Goal: Task Accomplishment & Management: Complete application form

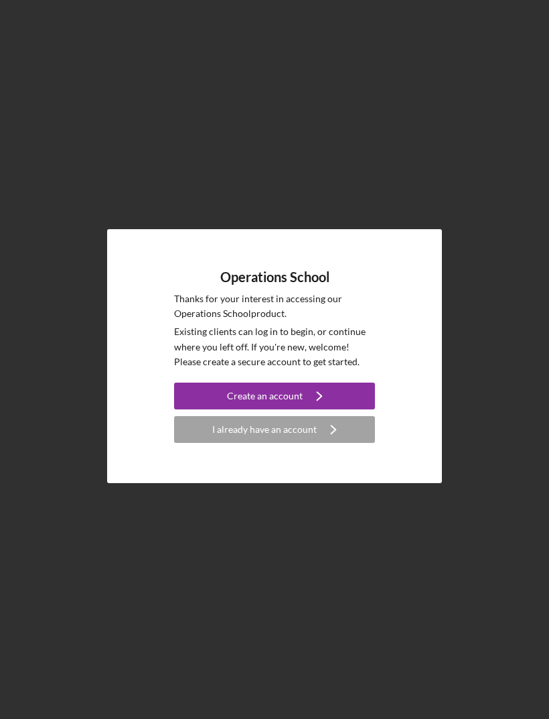
click at [338, 446] on icon "Icon/Navigate" at bounding box center [334, 430] width 34 height 34
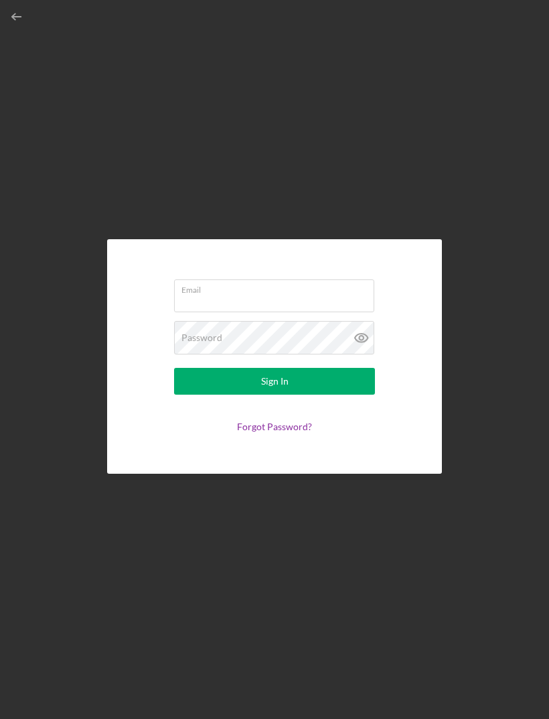
click at [321, 312] on input "Email" at bounding box center [274, 295] width 200 height 32
type input "[EMAIL_ADDRESS][DOMAIN_NAME]"
click at [275, 395] on button "Sign In" at bounding box center [274, 381] width 201 height 27
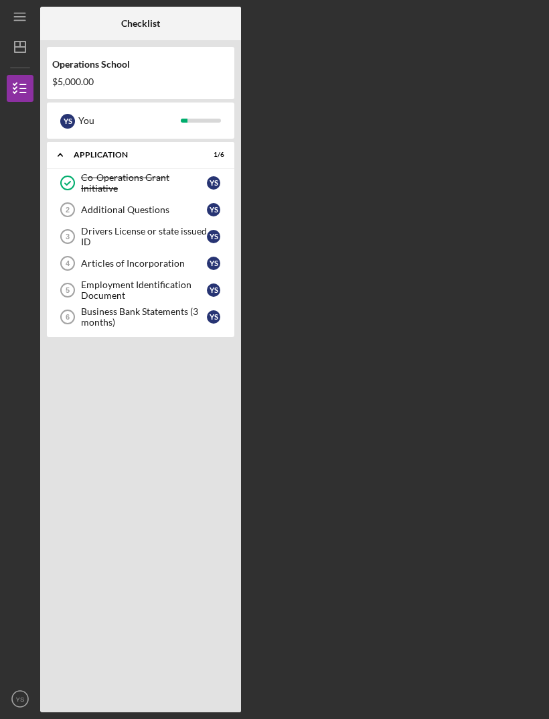
click at [161, 190] on link "Co-Operations Grant Initiative Co-Operations Grant Initiative Y S" at bounding box center [141, 183] width 174 height 27
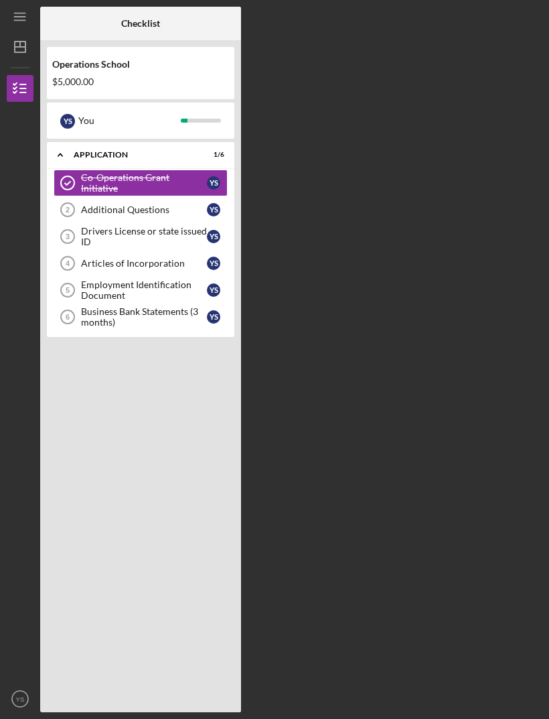
scroll to position [43, 0]
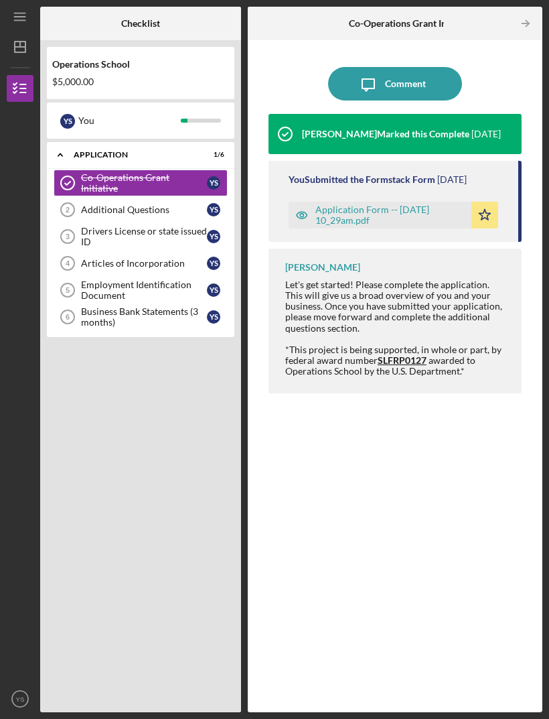
click at [373, 204] on div "Application Form -- [DATE] 10_29am.pdf" at bounding box center [390, 214] width 149 height 21
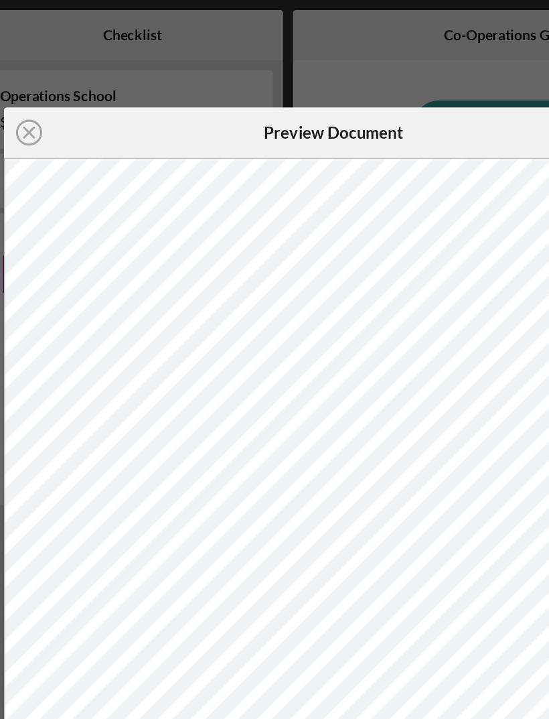
click at [55, 87] on icon "Icon/Close" at bounding box center [72, 89] width 34 height 34
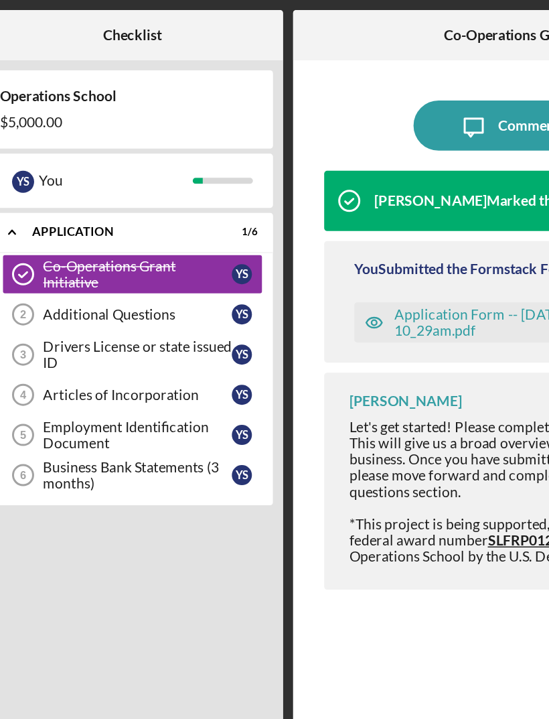
click at [119, 210] on div "Additional Questions" at bounding box center [144, 209] width 126 height 11
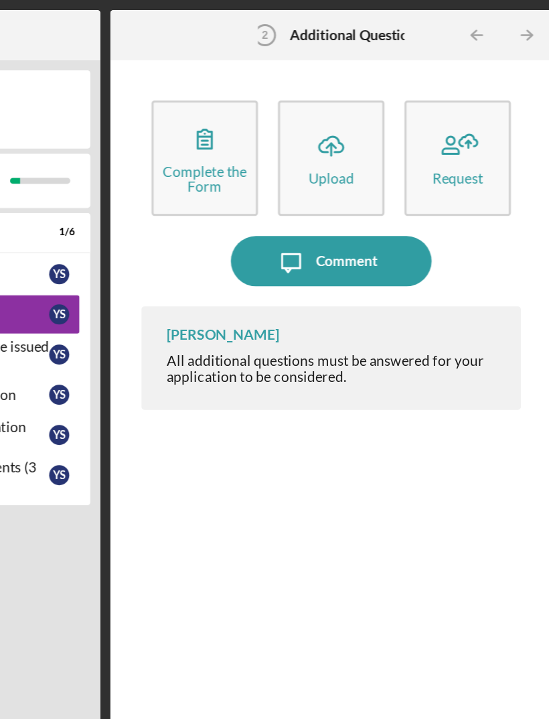
click at [294, 107] on icon "button" at bounding box center [311, 93] width 34 height 34
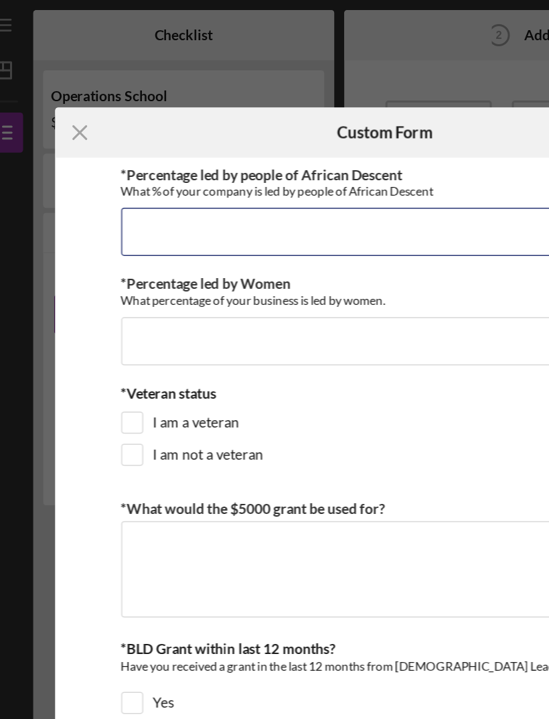
click at [251, 146] on input "*Percentage led by people of African Descent" at bounding box center [275, 155] width 352 height 32
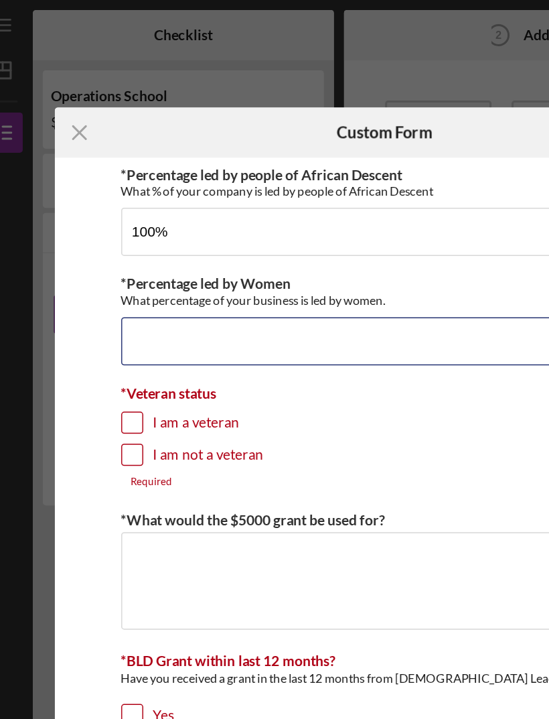
click at [202, 220] on input "*Percentage led by Women" at bounding box center [275, 228] width 352 height 32
type input "100.00000%"
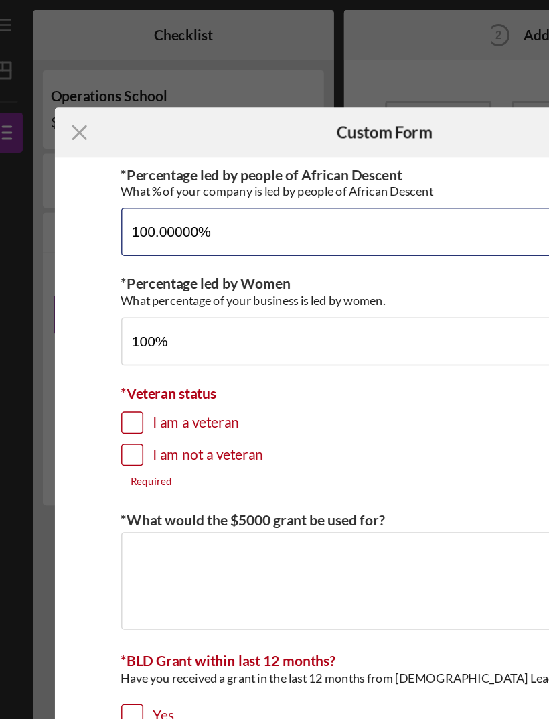
click at [141, 154] on input "100.00000%" at bounding box center [275, 155] width 352 height 32
type input "100.00000%"
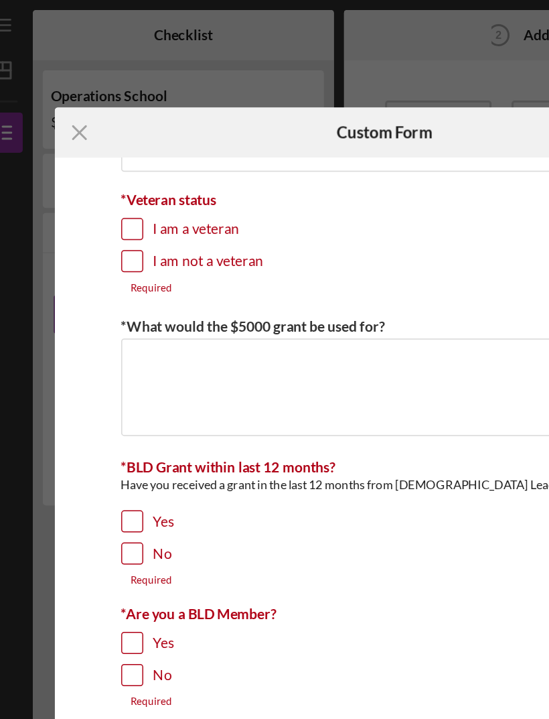
scroll to position [139, 0]
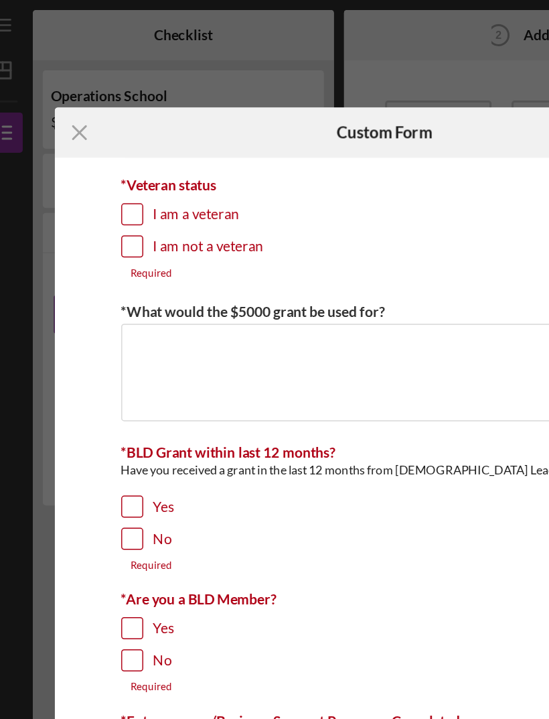
click at [100, 170] on input "I am not a veteran" at bounding box center [106, 163] width 13 height 13
checkbox input "true"
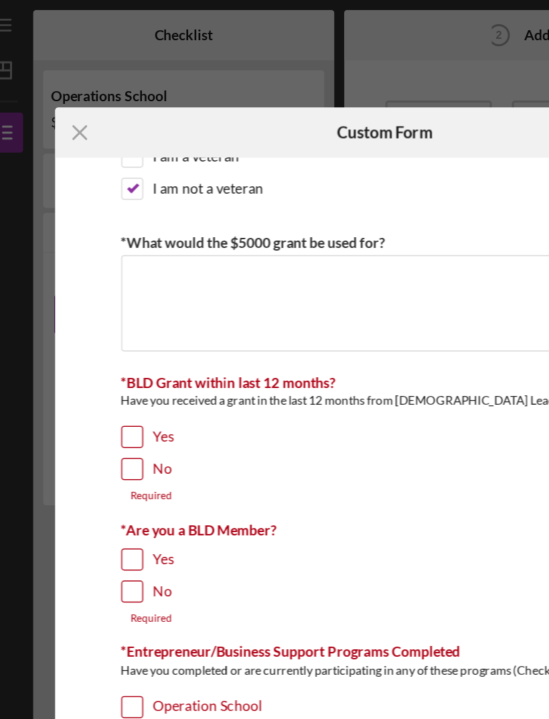
scroll to position [181, 0]
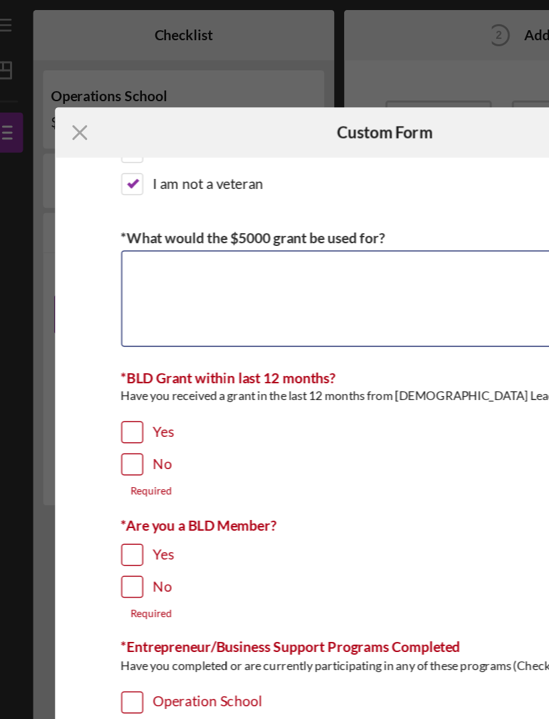
click at [215, 202] on textarea "*What would the $5000 grant be used for?" at bounding box center [275, 199] width 352 height 64
type textarea "H"
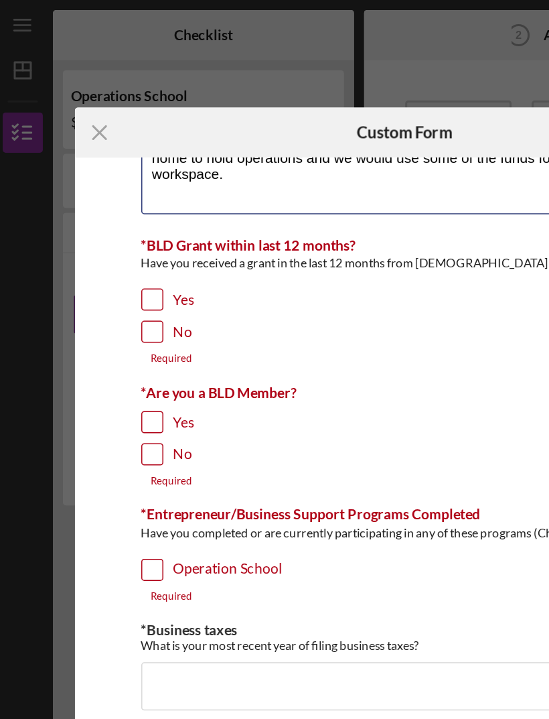
scroll to position [284, 0]
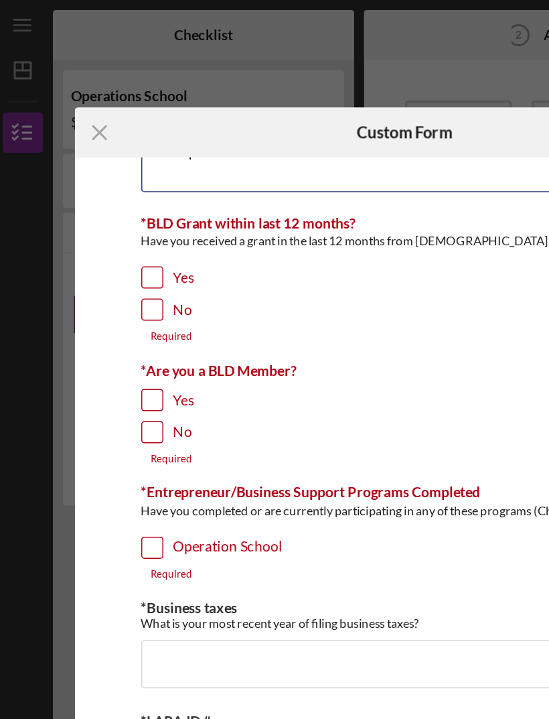
type textarea "Website support, legal entity’s that we must comply with. We recently purchased…"
click at [102, 210] on input "No" at bounding box center [106, 206] width 13 height 13
checkbox input "true"
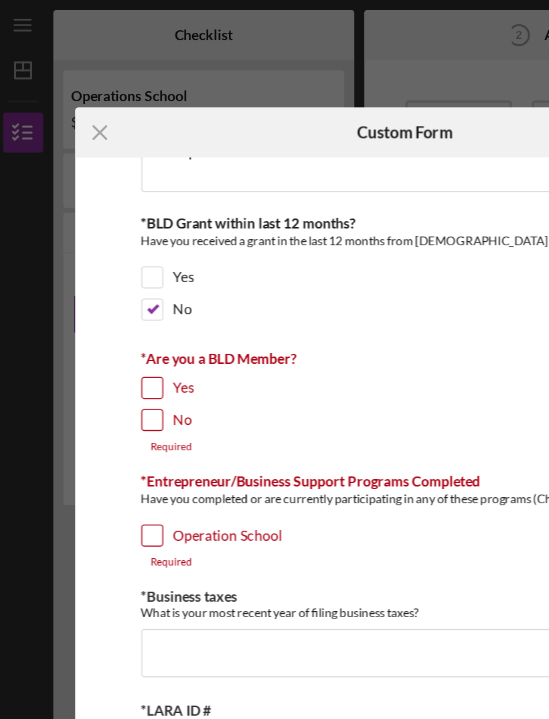
click at [103, 284] on input "No" at bounding box center [106, 279] width 13 height 13
checkbox input "true"
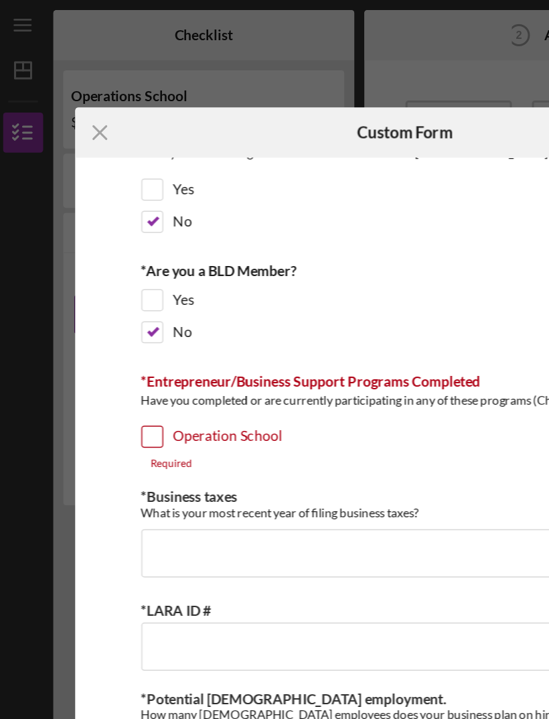
scroll to position [354, 0]
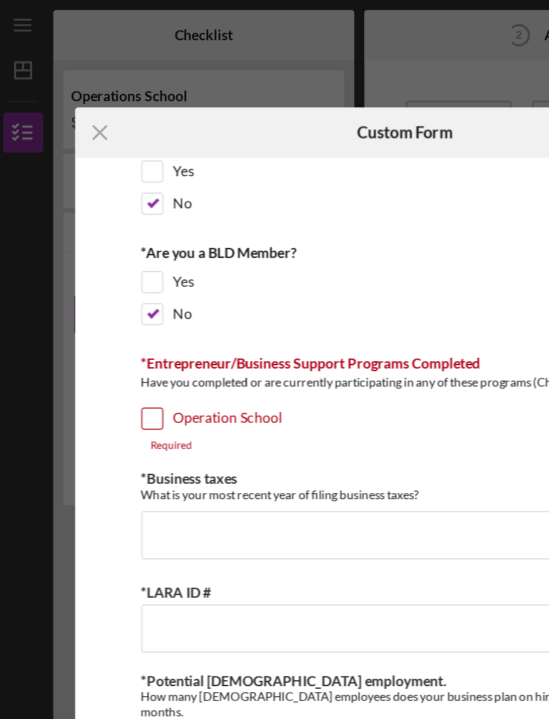
click at [107, 276] on input "Operation School" at bounding box center [106, 279] width 13 height 13
checkbox input "true"
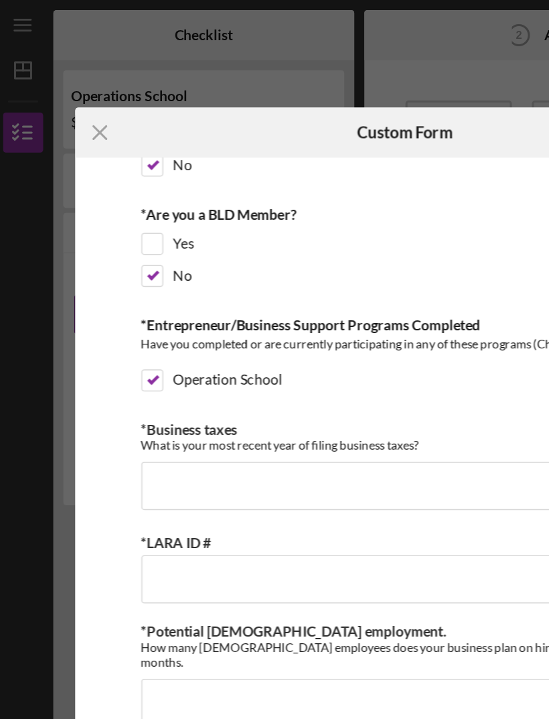
scroll to position [379, 0]
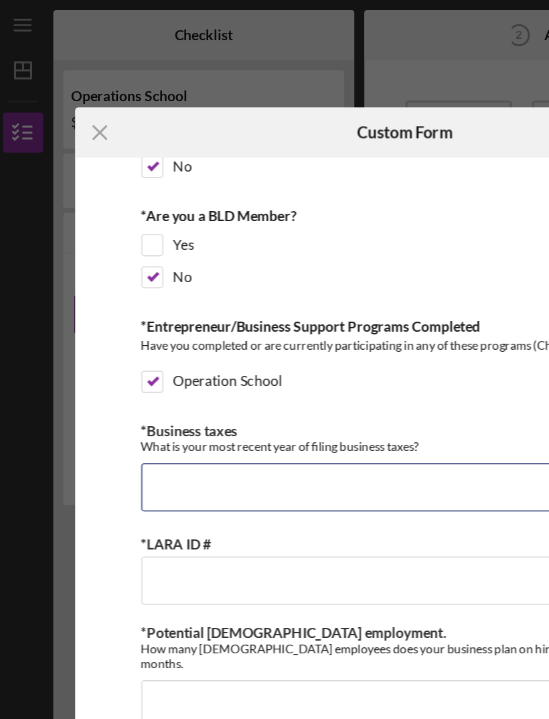
click at [224, 331] on input "*Business taxes" at bounding box center [275, 325] width 352 height 32
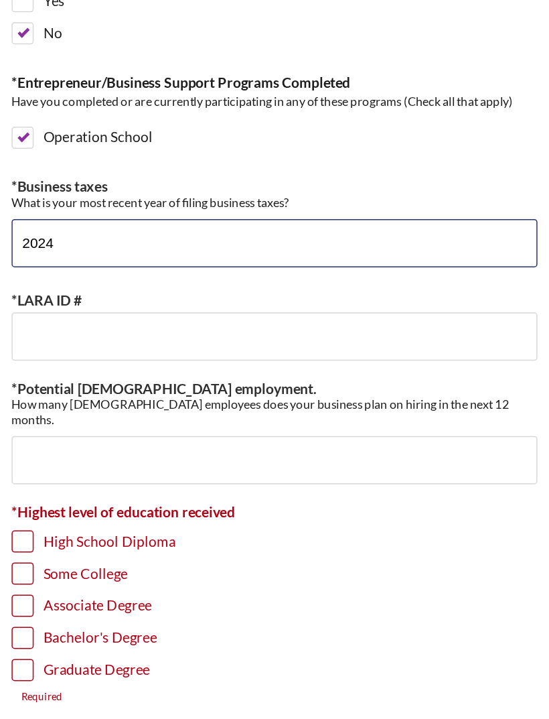
type input "2024"
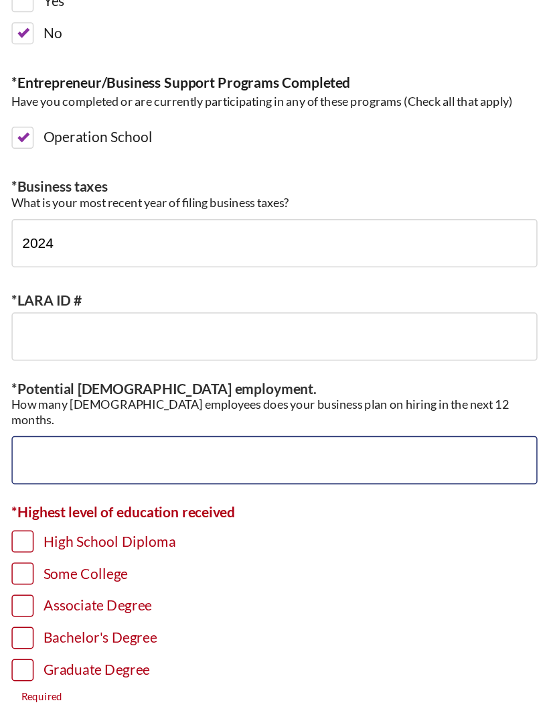
click at [214, 454] on input "*Potential Full-time employment." at bounding box center [275, 470] width 352 height 32
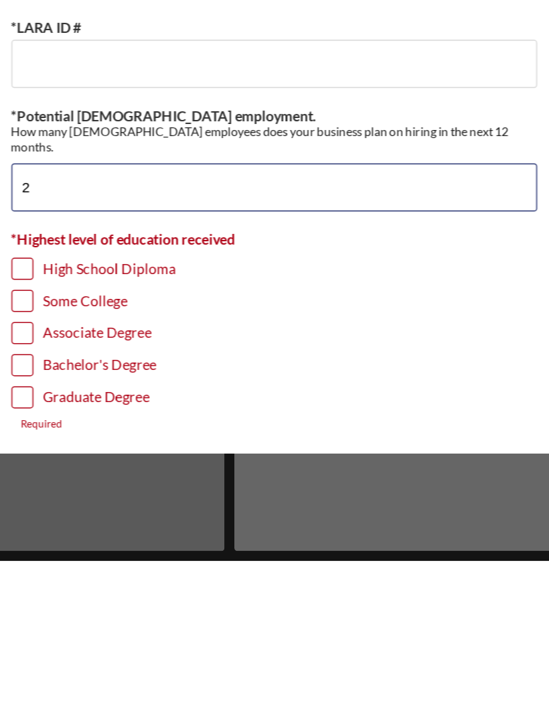
type input "2"
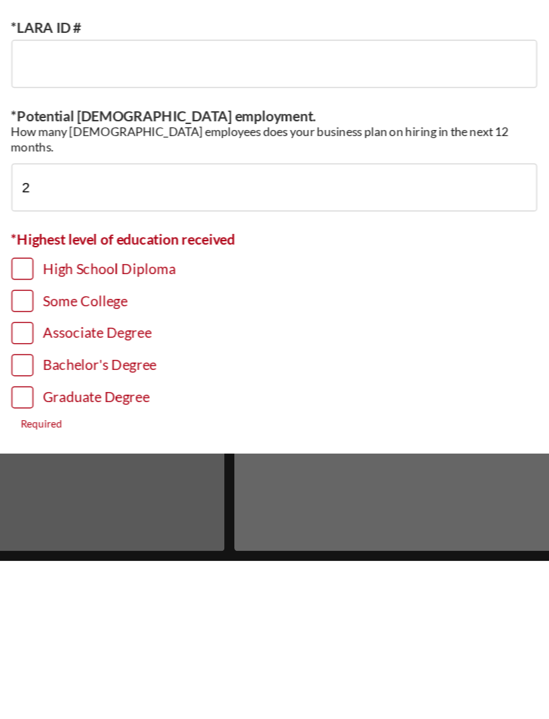
click at [100, 539] on input "Some College" at bounding box center [106, 545] width 13 height 13
checkbox input "true"
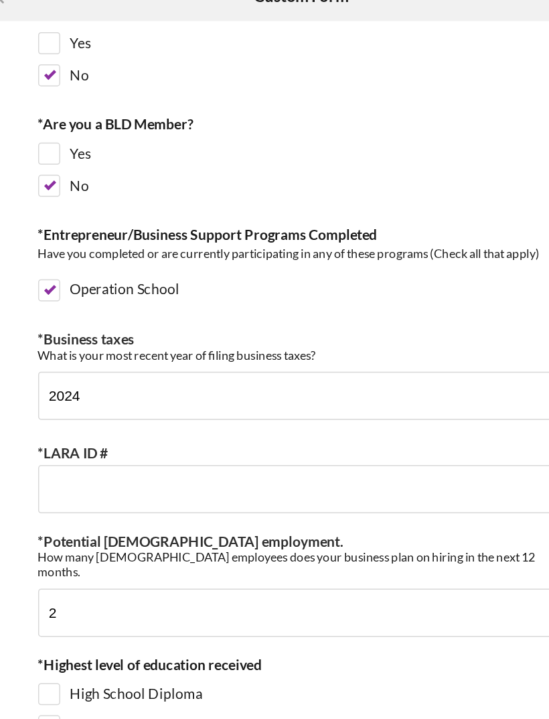
scroll to position [354, 0]
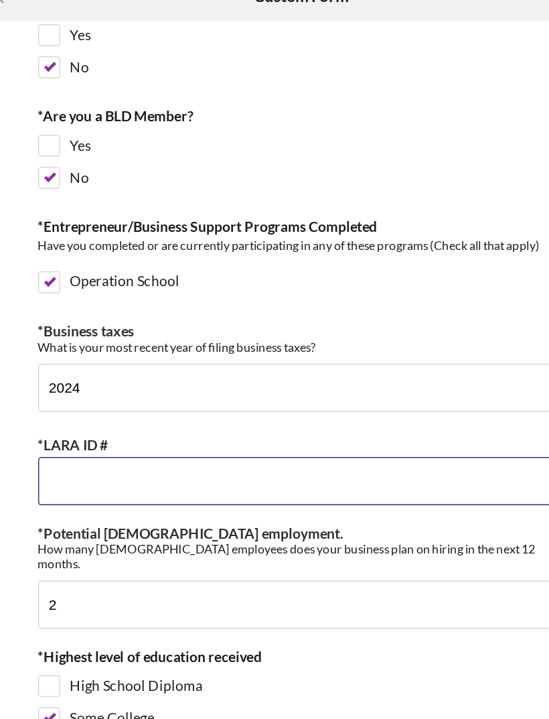
click at [165, 396] on input "*LARA ID #" at bounding box center [275, 412] width 352 height 32
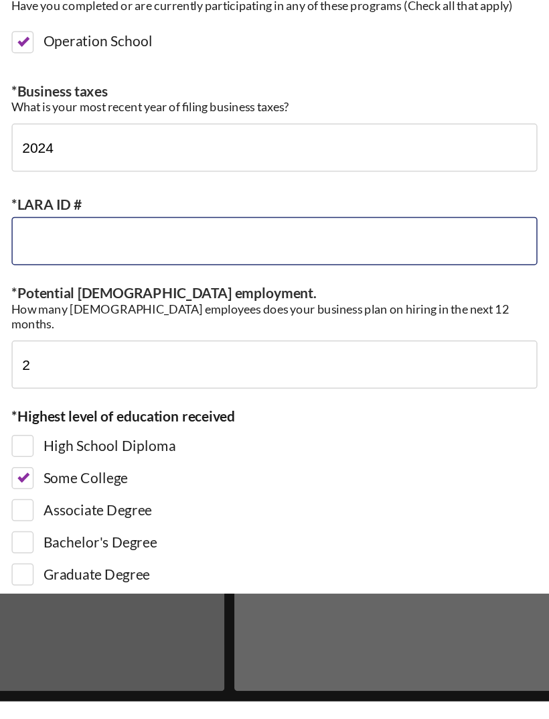
click at [99, 396] on input "*LARA ID #" at bounding box center [275, 412] width 352 height 32
paste input "802303138"
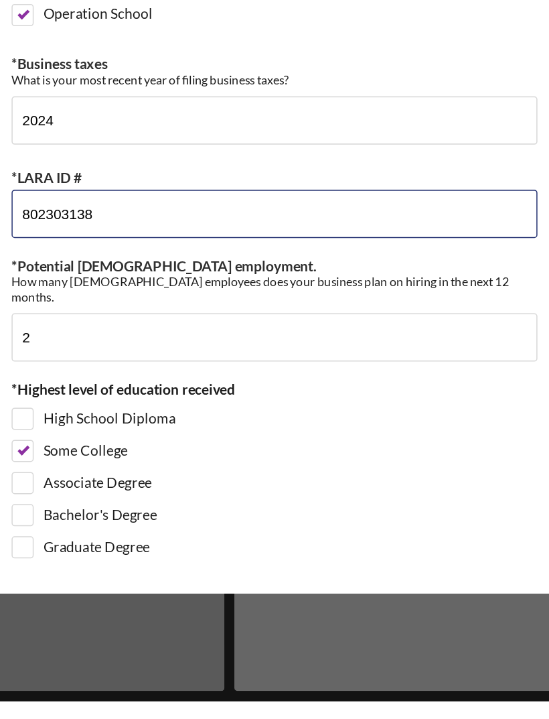
scroll to position [372, 0]
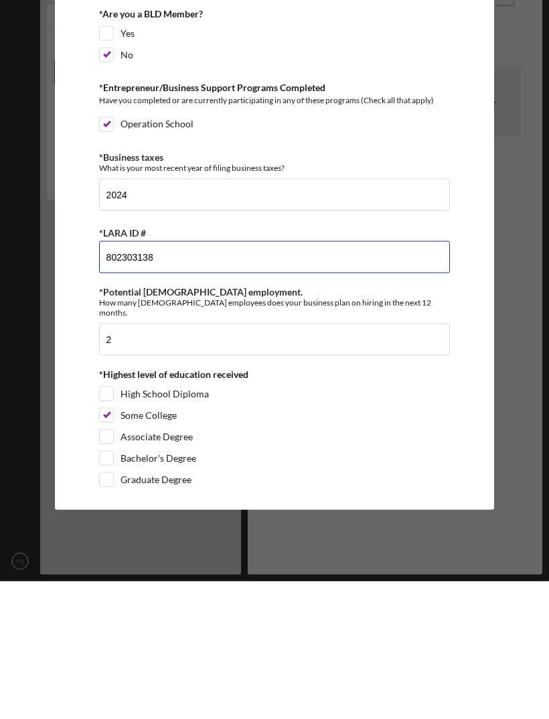
type input "802303138"
click at [520, 334] on div "Icon/Menu Close Custom Form Save *Percentage led by people of African Descent W…" at bounding box center [274, 359] width 549 height 719
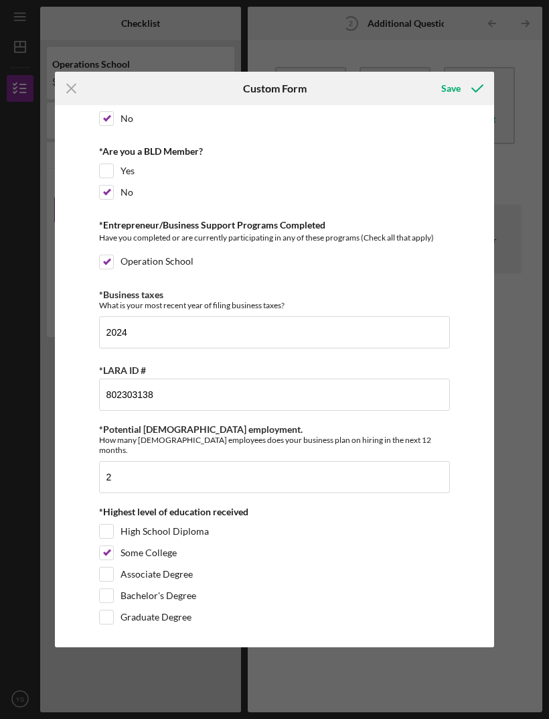
click at [458, 79] on div "Save" at bounding box center [451, 88] width 19 height 27
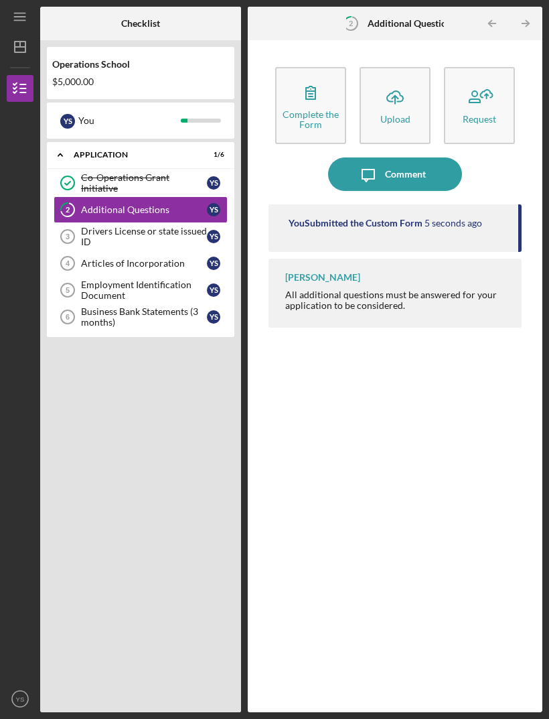
click at [315, 86] on icon "button" at bounding box center [310, 92] width 9 height 13
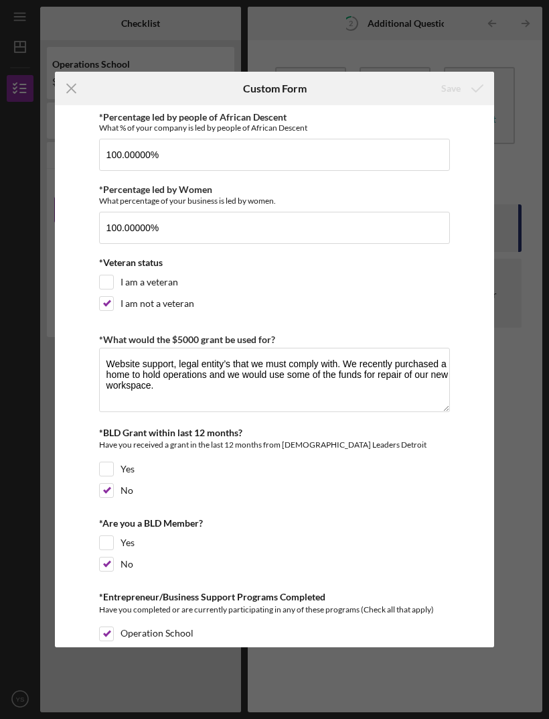
click at [72, 82] on icon "Icon/Menu Close" at bounding box center [72, 89] width 34 height 34
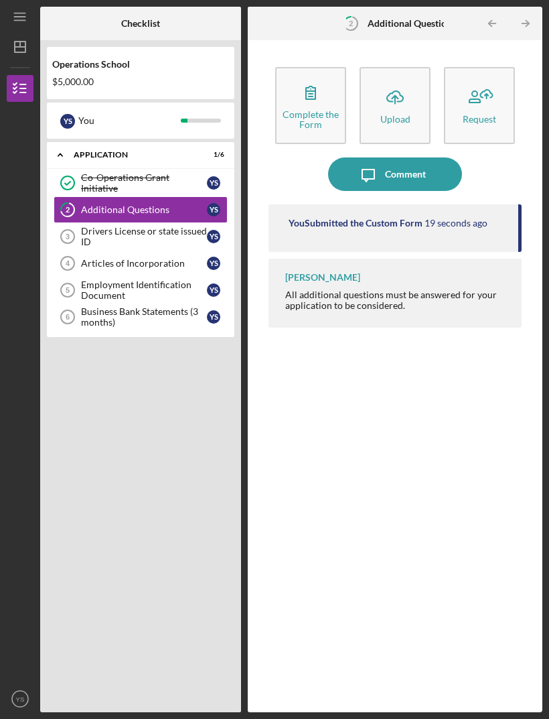
click at [158, 226] on div "Drivers License or state issued ID" at bounding box center [144, 236] width 126 height 21
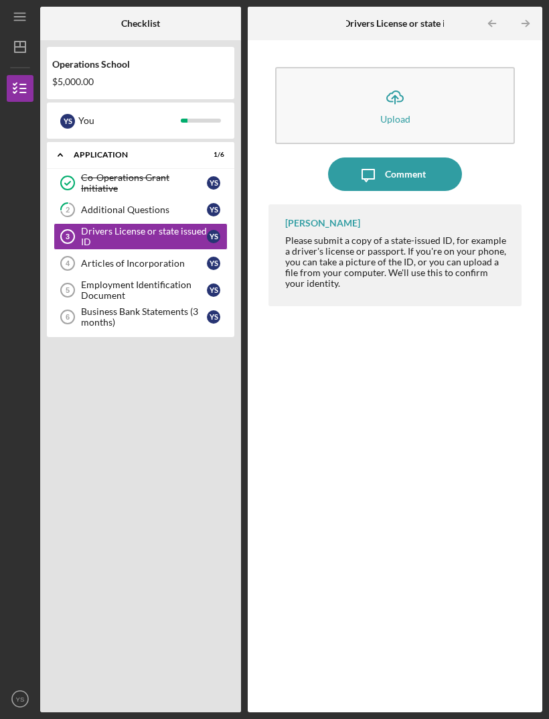
click at [397, 80] on icon "Icon/Upload" at bounding box center [396, 97] width 34 height 34
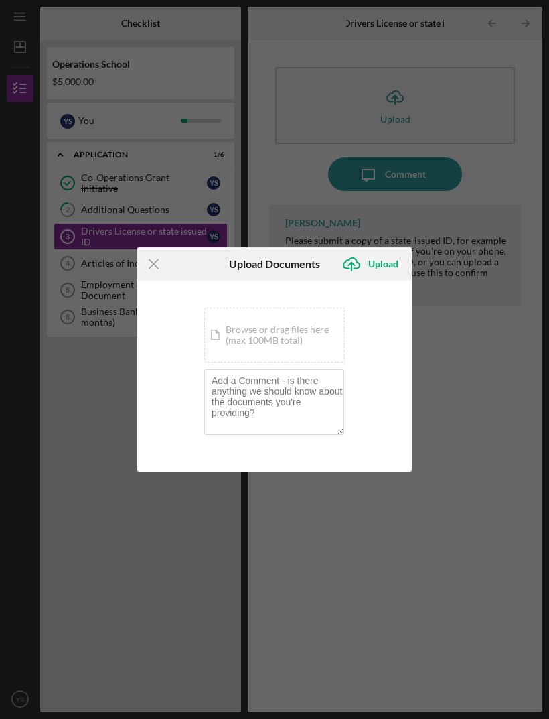
click at [295, 335] on div "Icon/Document Browse or drag files here (max 100MB total) Tap to choose files o…" at bounding box center [274, 335] width 141 height 55
click at [151, 262] on line at bounding box center [153, 263] width 9 height 9
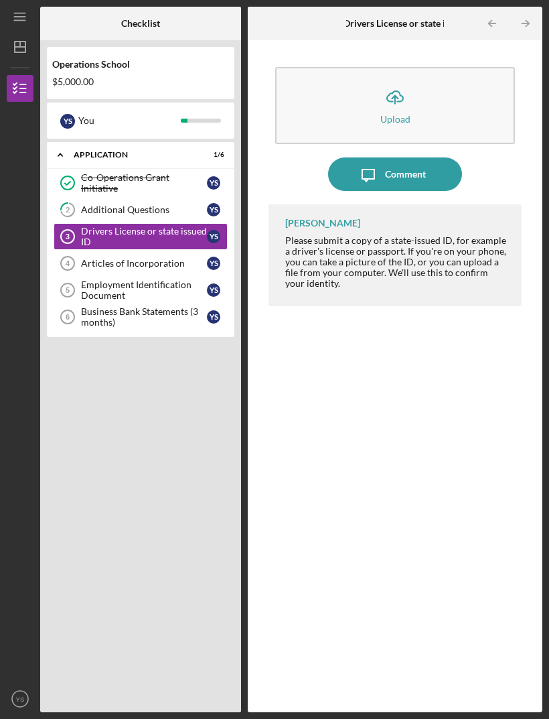
click at [178, 226] on div "Drivers License or state issued ID" at bounding box center [144, 236] width 126 height 21
click at [397, 80] on icon "Icon/Upload" at bounding box center [396, 97] width 34 height 34
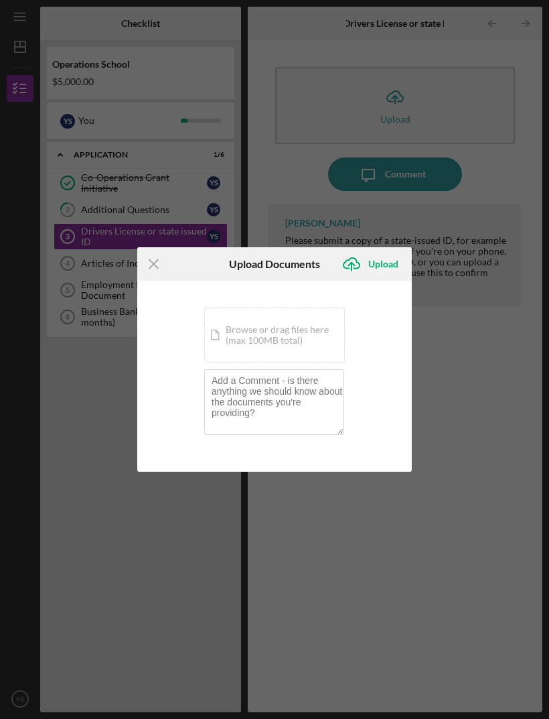
click at [480, 363] on div "Icon/Menu Close Upload Documents Icon/Upload Upload You're uploading documents …" at bounding box center [274, 359] width 549 height 719
click at [161, 267] on icon "Icon/Menu Close" at bounding box center [154, 264] width 34 height 34
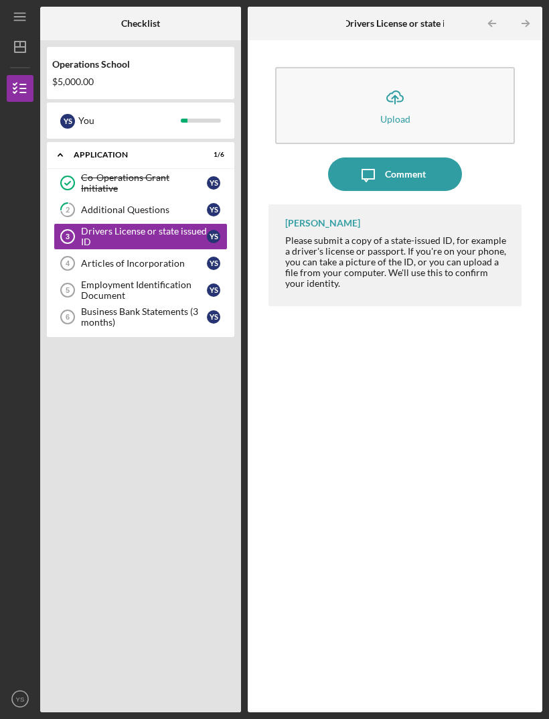
click at [391, 80] on icon "Icon/Upload" at bounding box center [396, 97] width 34 height 34
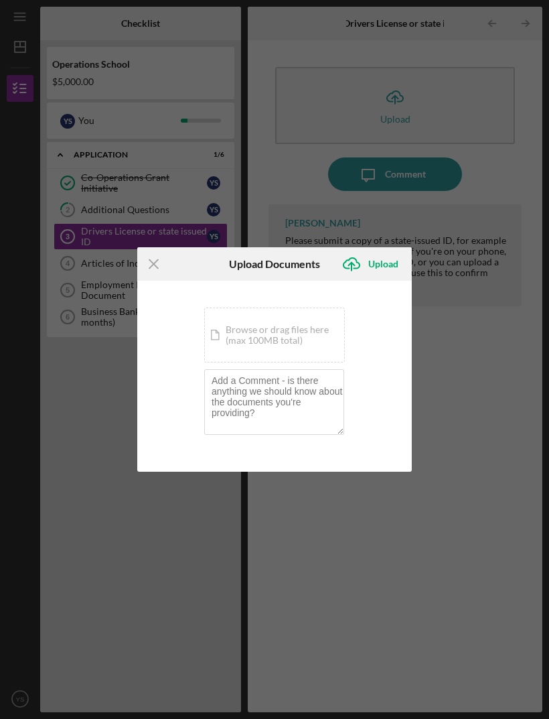
click at [289, 338] on div "Icon/Document Browse or drag files here (max 100MB total) Tap to choose files o…" at bounding box center [274, 335] width 141 height 55
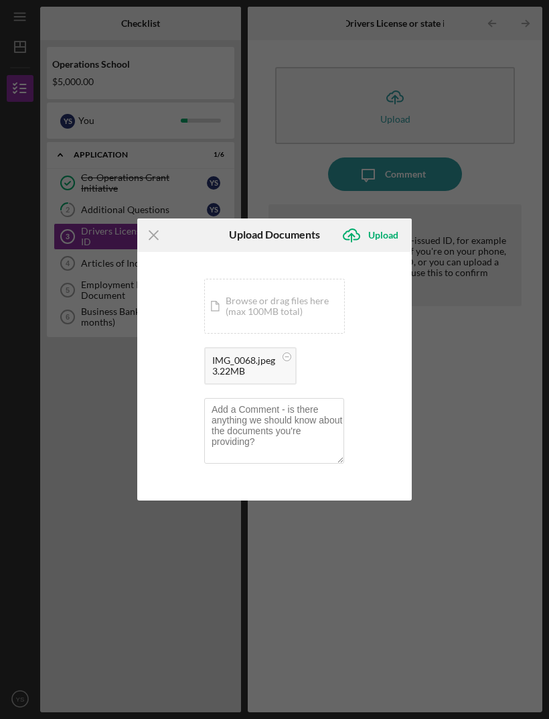
click at [385, 232] on div "Upload" at bounding box center [384, 235] width 30 height 27
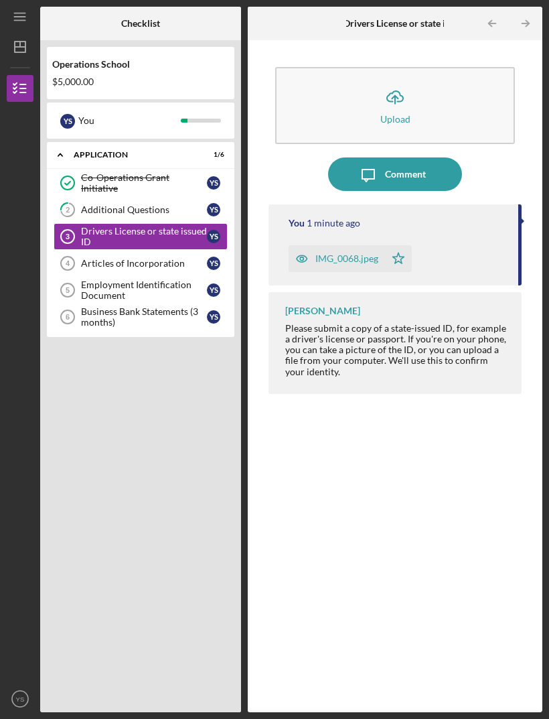
click at [131, 151] on div "Application" at bounding box center [132, 155] width 117 height 8
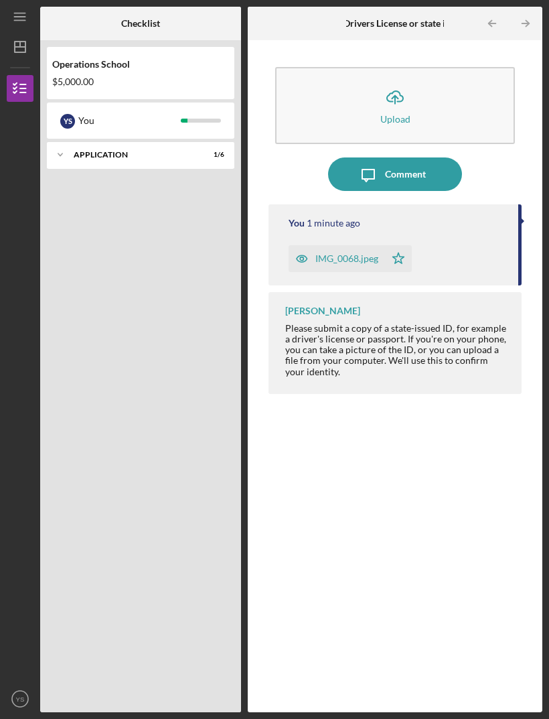
click at [144, 141] on div "Icon/Expander Application 1 / 6" at bounding box center [141, 154] width 188 height 27
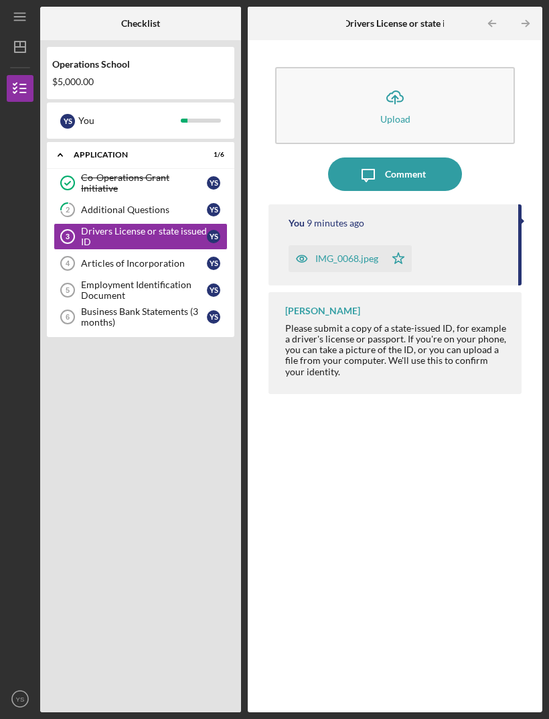
click at [170, 250] on link "Articles of Incorporation 4 Articles of Incorporation Y S" at bounding box center [141, 263] width 174 height 27
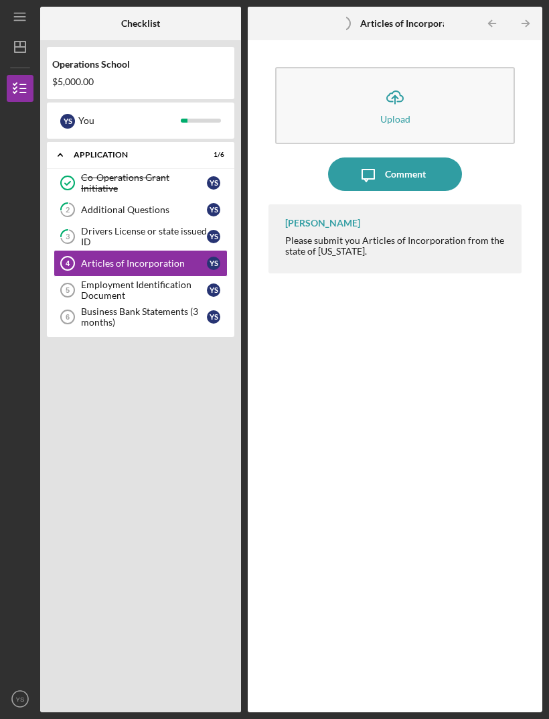
click at [406, 80] on icon "Icon/Upload" at bounding box center [396, 97] width 34 height 34
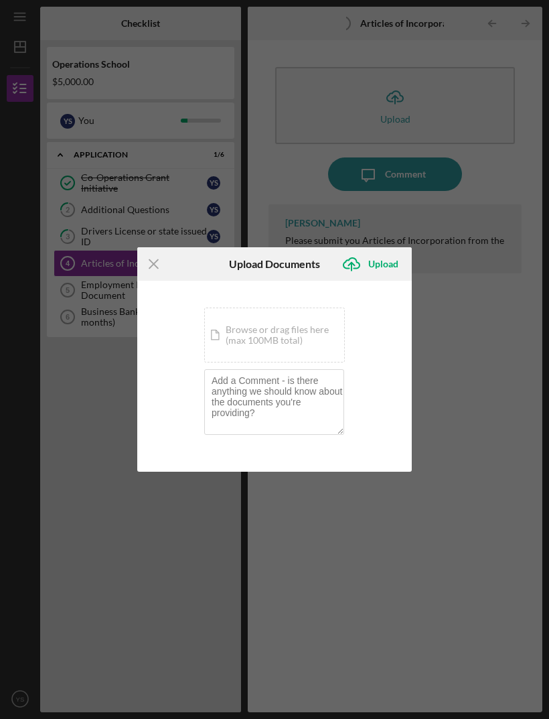
click at [306, 336] on div "Icon/Document Browse or drag files here (max 100MB total) Tap to choose files o…" at bounding box center [274, 335] width 141 height 55
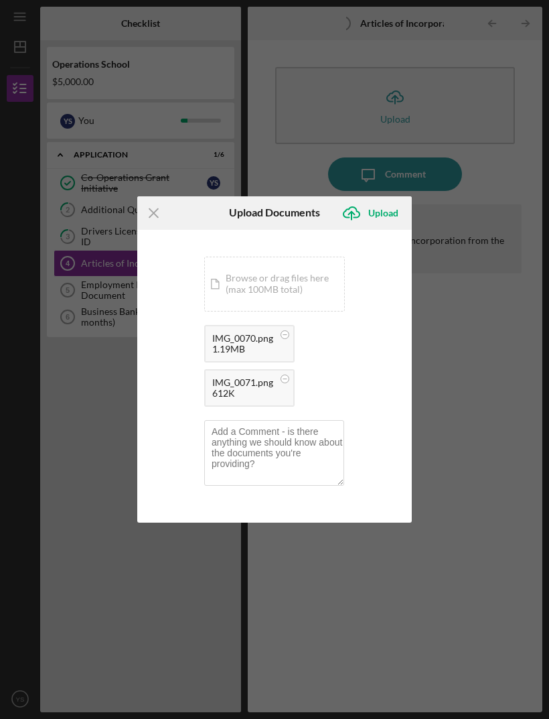
click at [387, 210] on div "Upload" at bounding box center [384, 213] width 30 height 27
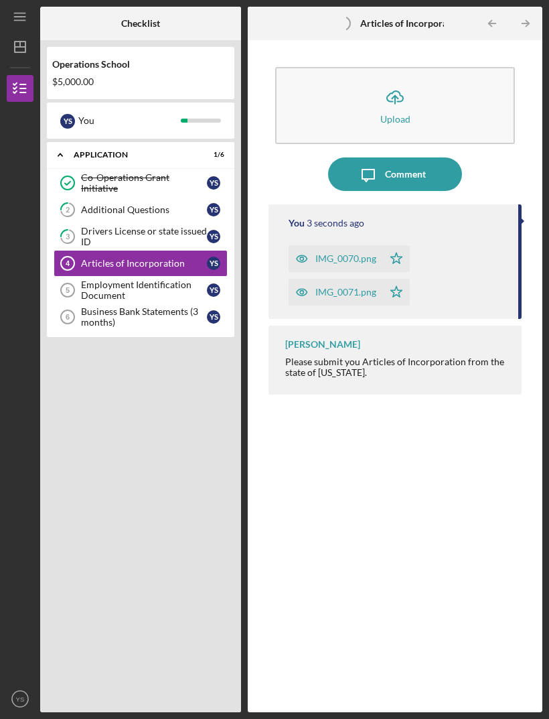
click at [168, 279] on div "Employment Identification Document" at bounding box center [144, 289] width 126 height 21
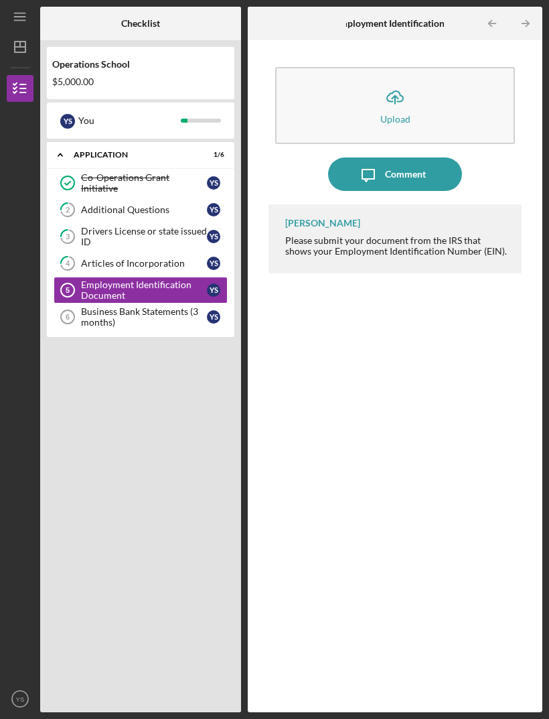
click at [401, 80] on icon "Icon/Upload" at bounding box center [396, 97] width 34 height 34
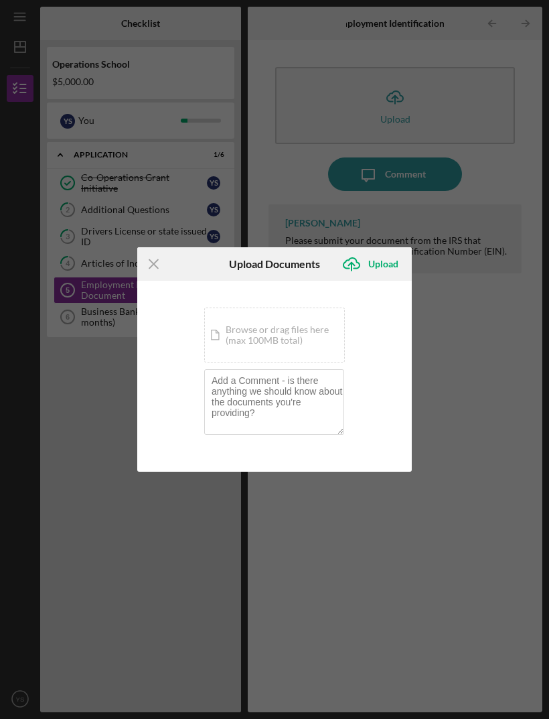
click at [308, 335] on div "Icon/Document Browse or drag files here (max 100MB total) Tap to choose files o…" at bounding box center [274, 335] width 141 height 55
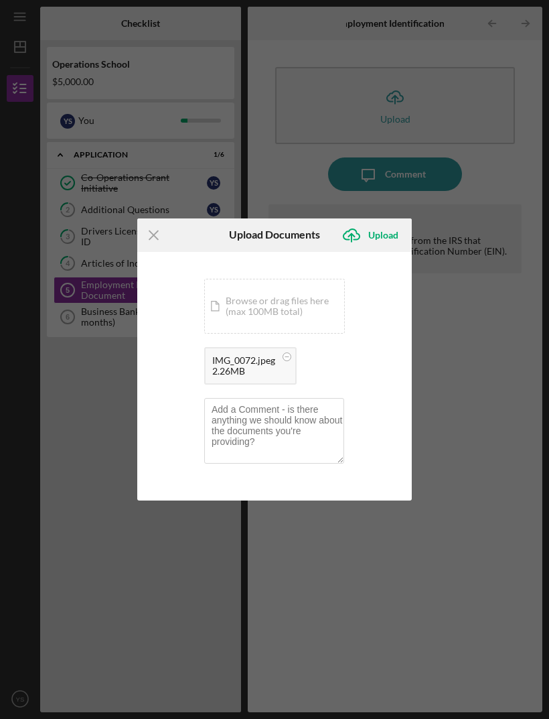
click at [385, 239] on div "Upload" at bounding box center [384, 235] width 30 height 27
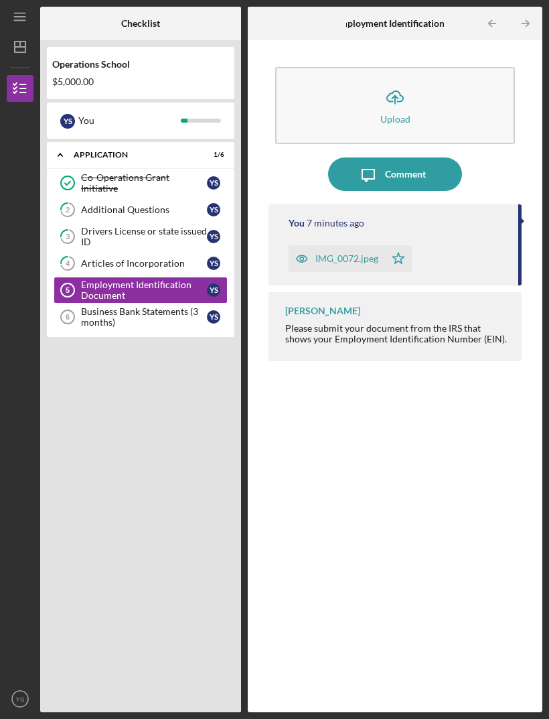
click at [133, 306] on div "Business Bank Statements (3 months)" at bounding box center [144, 316] width 126 height 21
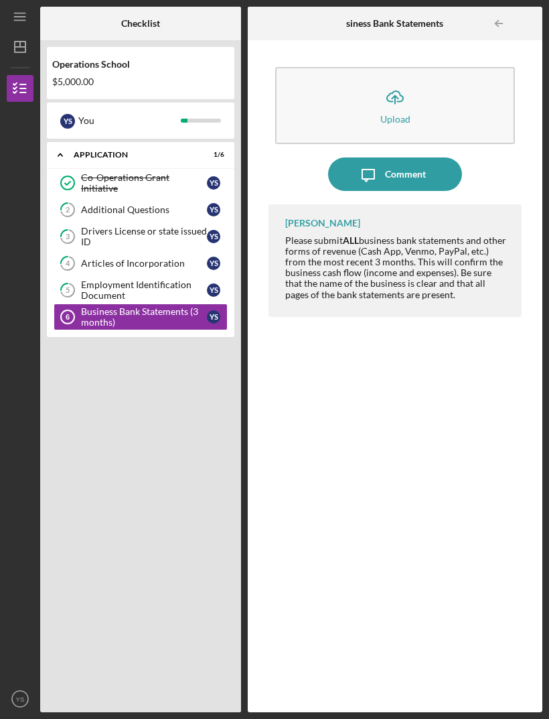
click at [400, 80] on icon "Icon/Upload" at bounding box center [396, 97] width 34 height 34
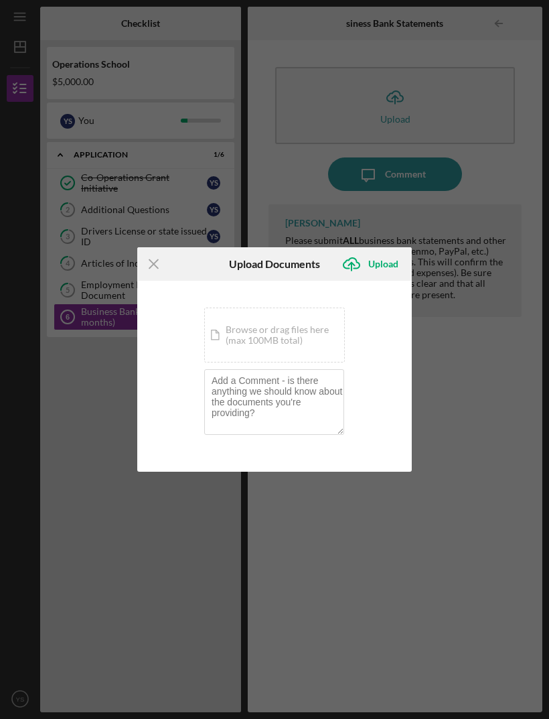
click at [300, 337] on div "Icon/Document Browse or drag files here (max 100MB total) Tap to choose files o…" at bounding box center [274, 335] width 141 height 55
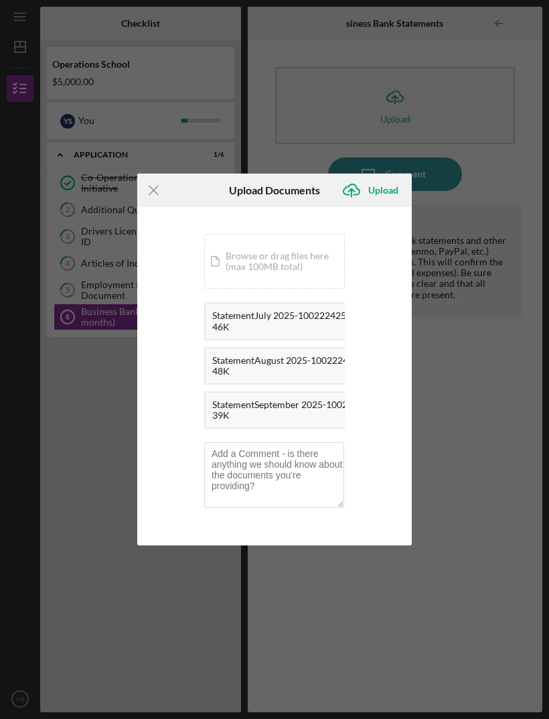
click at [381, 186] on div "Upload" at bounding box center [384, 190] width 30 height 27
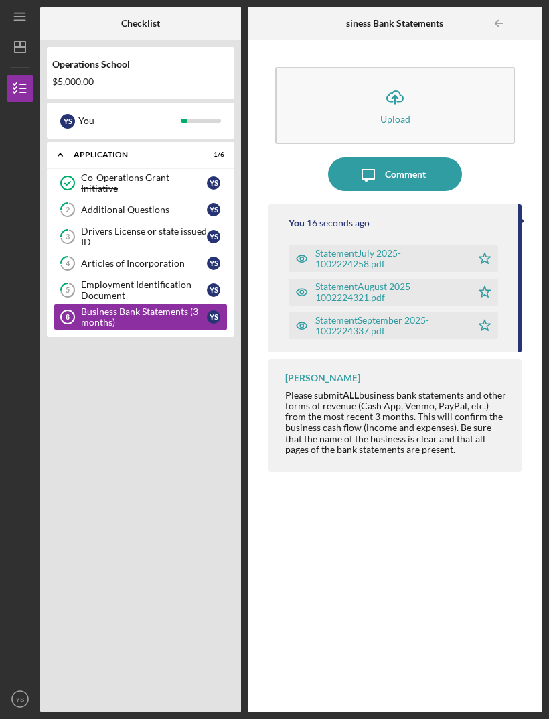
click at [165, 407] on div "Icon/Expander Application 1 / 6 Co-Operations Grant Initiative Co-Operations Gr…" at bounding box center [141, 423] width 188 height 563
click at [118, 109] on div "You" at bounding box center [129, 120] width 103 height 23
click at [180, 141] on div "Icon/Expander Application 1 / 6" at bounding box center [141, 154] width 188 height 27
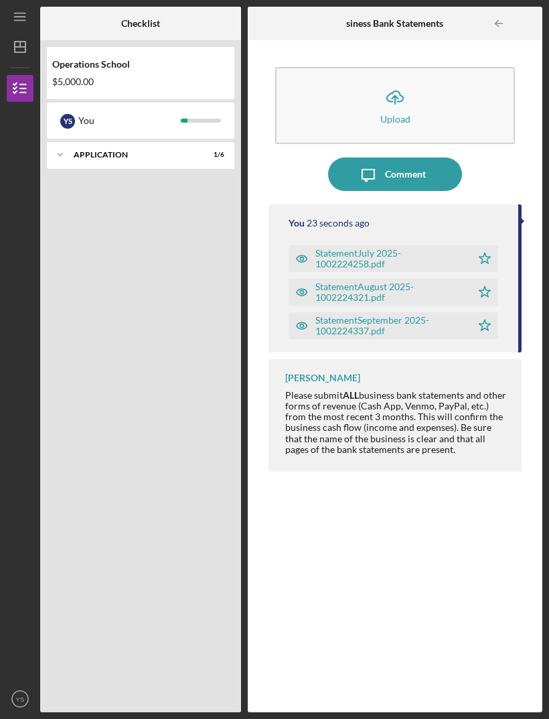
click at [122, 141] on div "Icon/Expander Application 1 / 6" at bounding box center [141, 154] width 188 height 27
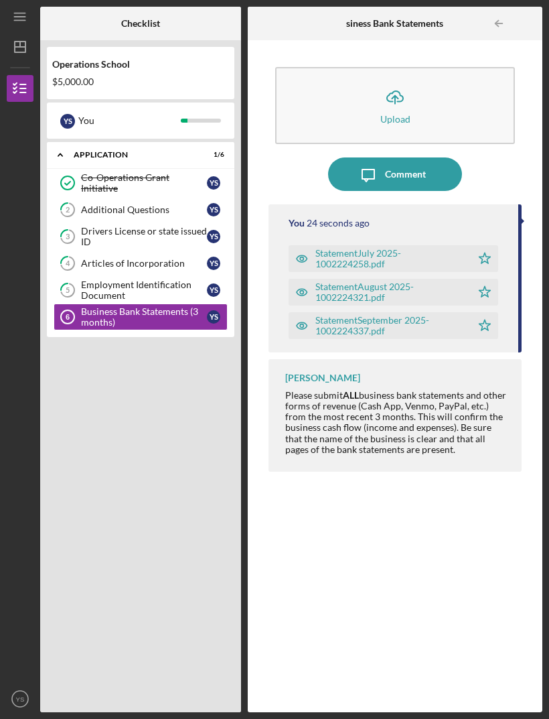
click at [186, 172] on div "Co-Operations Grant Initiative" at bounding box center [144, 182] width 126 height 21
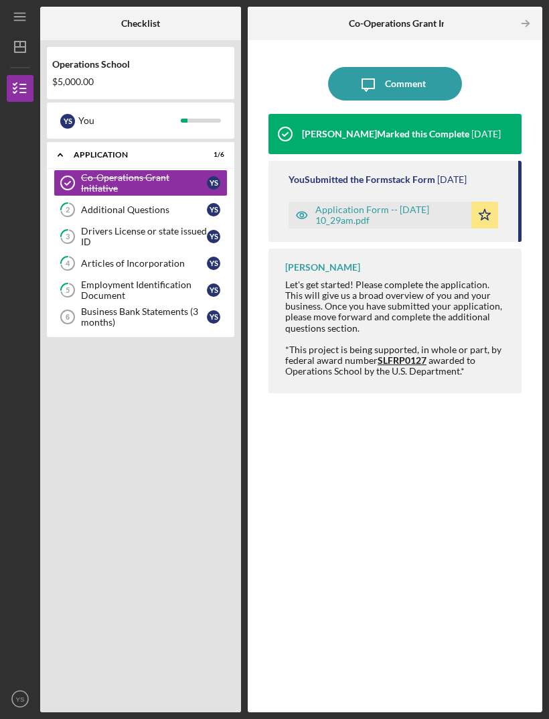
click at [446, 204] on div "Application Form -- 2024-10-04 10_29am.pdf" at bounding box center [390, 214] width 149 height 21
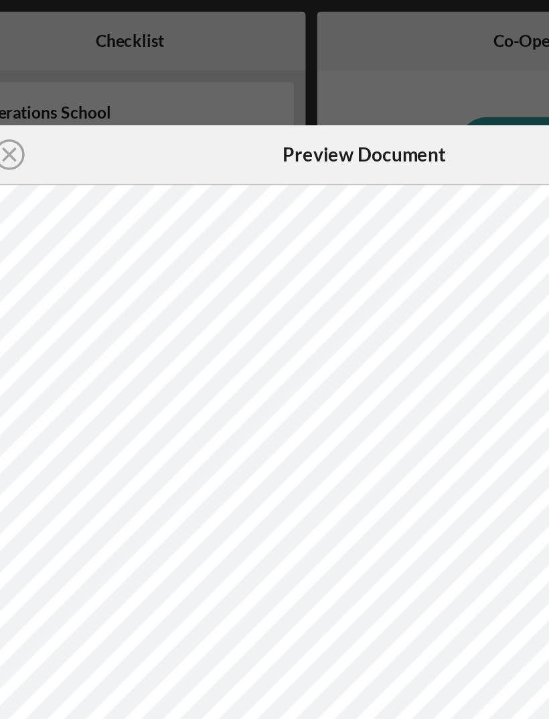
click at [252, 36] on div "Icon/Close Preview Document Icon/Download" at bounding box center [274, 359] width 549 height 719
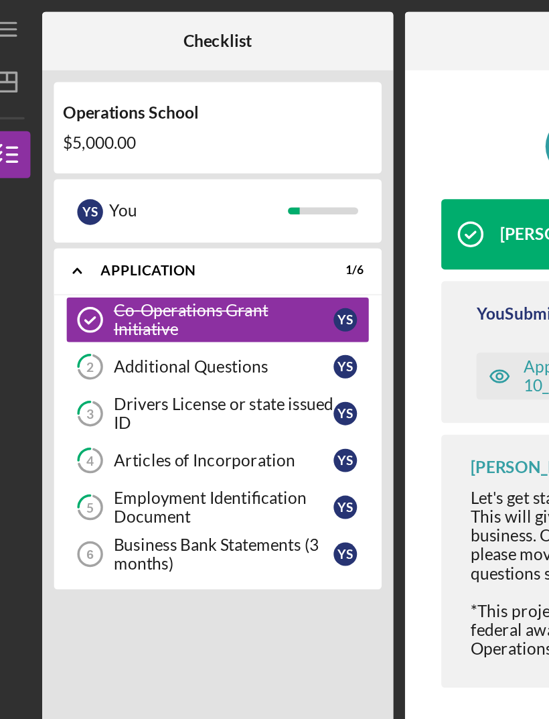
click at [9, 19] on icon "Icon/Menu" at bounding box center [20, 17] width 30 height 30
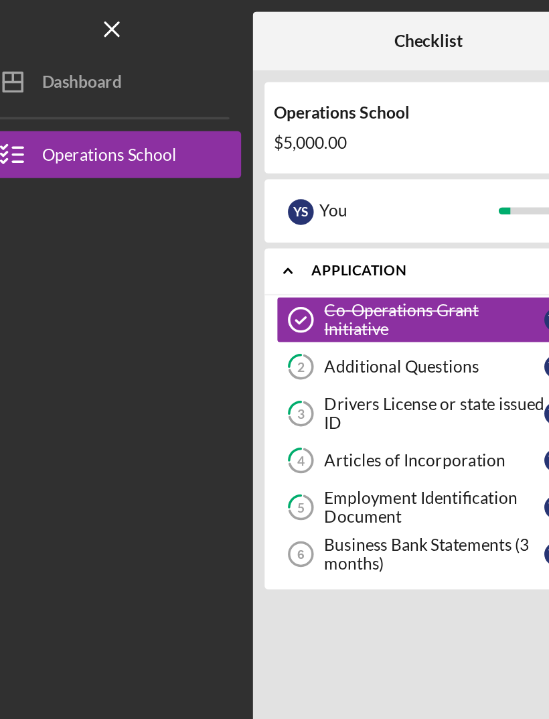
click at [109, 89] on button "Operations School" at bounding box center [80, 88] width 147 height 27
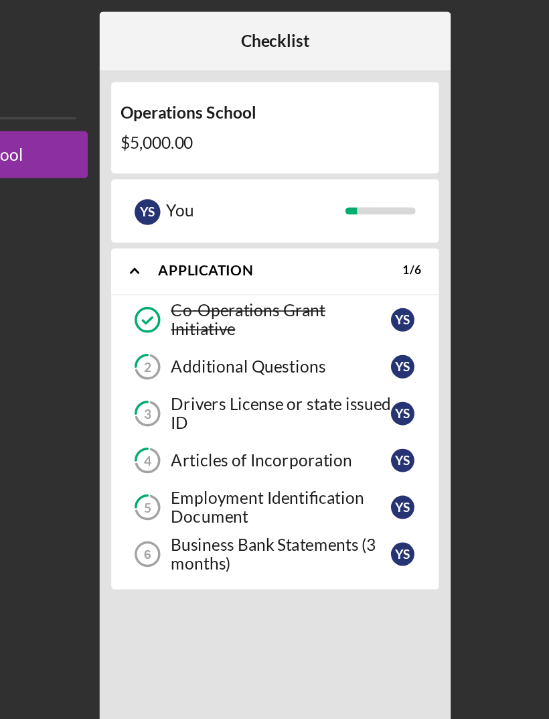
click at [168, 155] on icon "Icon/Expander" at bounding box center [181, 154] width 27 height 27
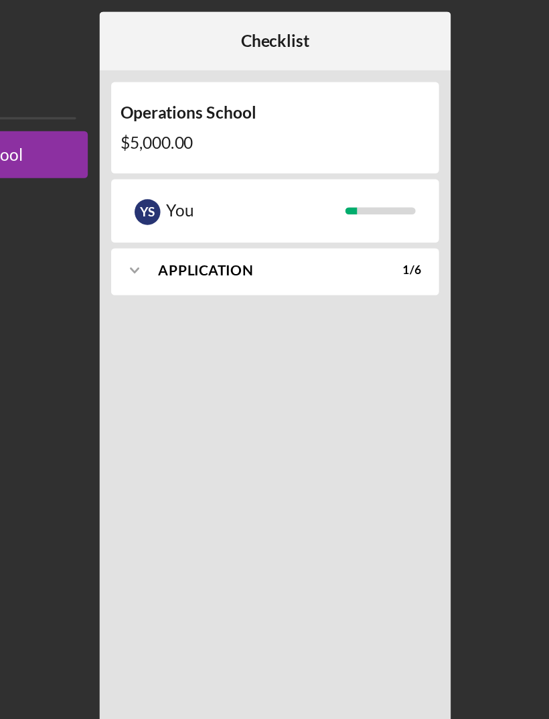
click at [168, 154] on icon "Icon/Expander" at bounding box center [181, 154] width 27 height 27
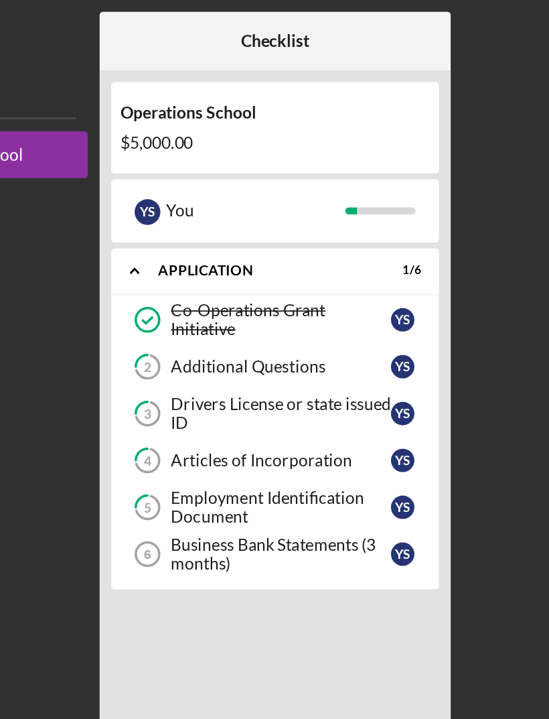
click at [202, 208] on div "Additional Questions" at bounding box center [265, 209] width 126 height 11
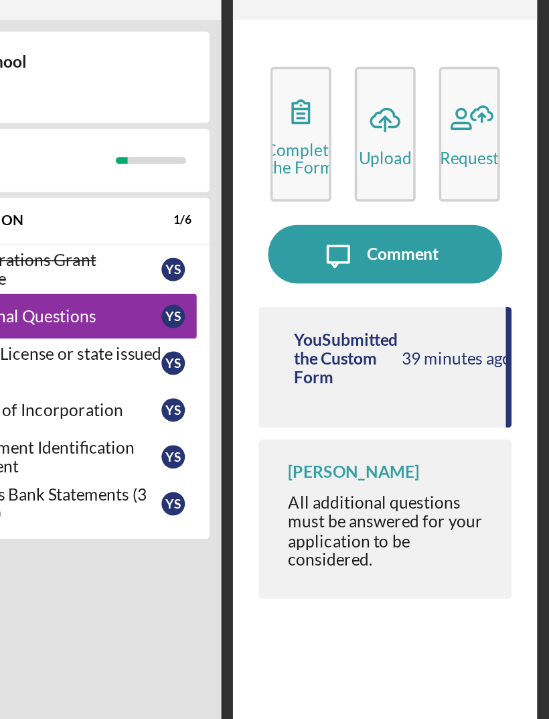
click at [387, 109] on div "Complete the Form" at bounding box center [407, 119] width 41 height 20
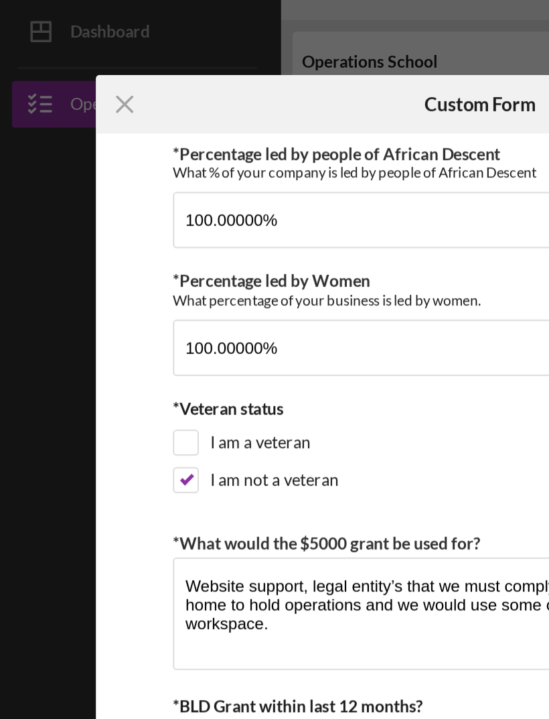
click at [70, 84] on line at bounding box center [71, 88] width 9 height 9
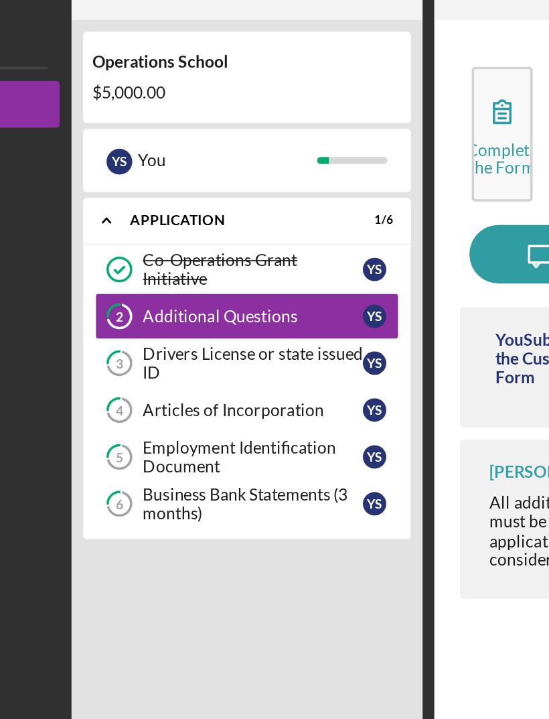
click at [202, 204] on div "Additional Questions" at bounding box center [265, 209] width 126 height 11
click at [202, 226] on div "Drivers License or state issued ID" at bounding box center [265, 236] width 126 height 21
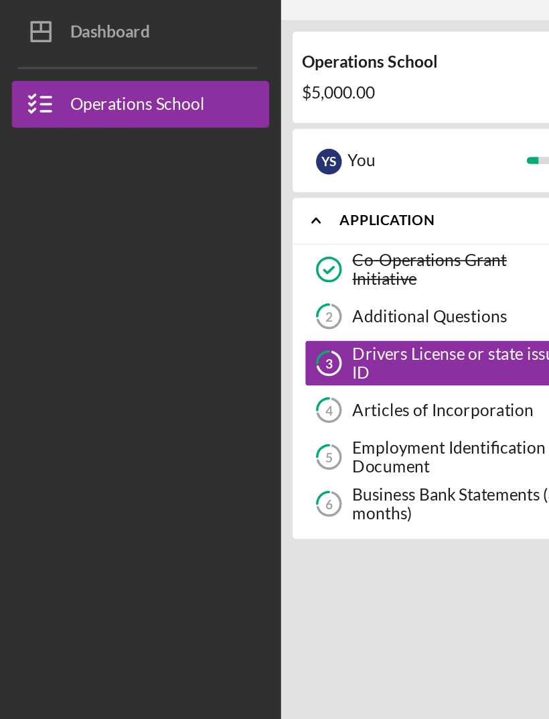
click at [69, 34] on div "Dashboard" at bounding box center [63, 49] width 46 height 30
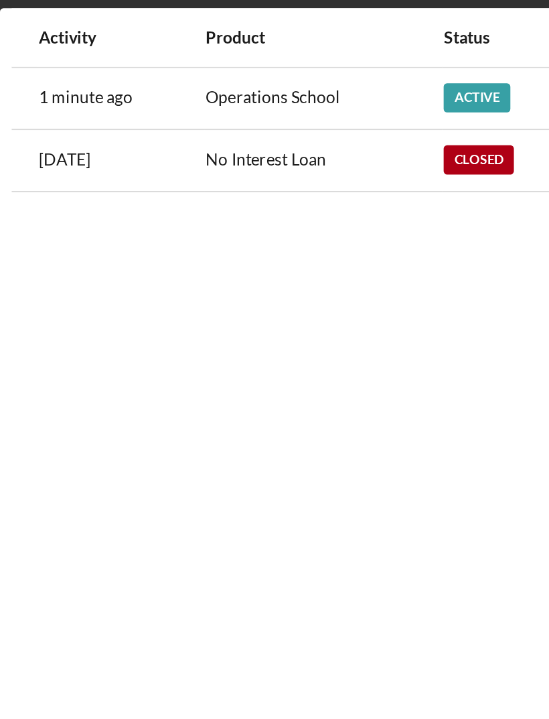
click at [415, 76] on div "Active" at bounding box center [434, 84] width 38 height 17
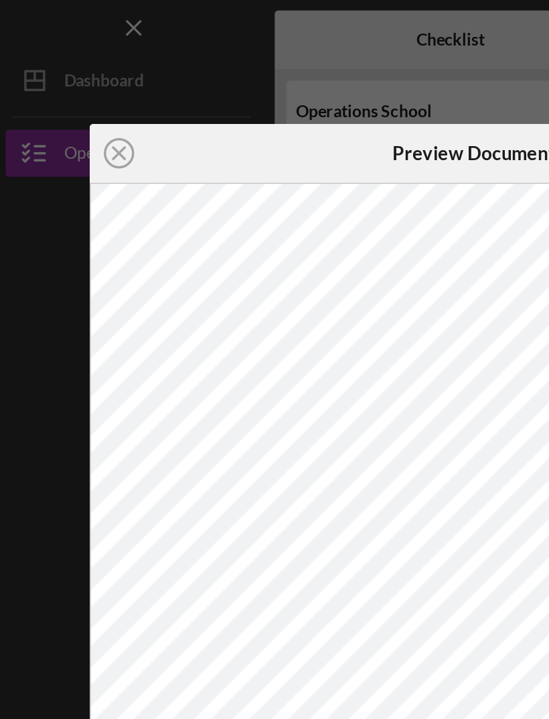
scroll to position [43, 0]
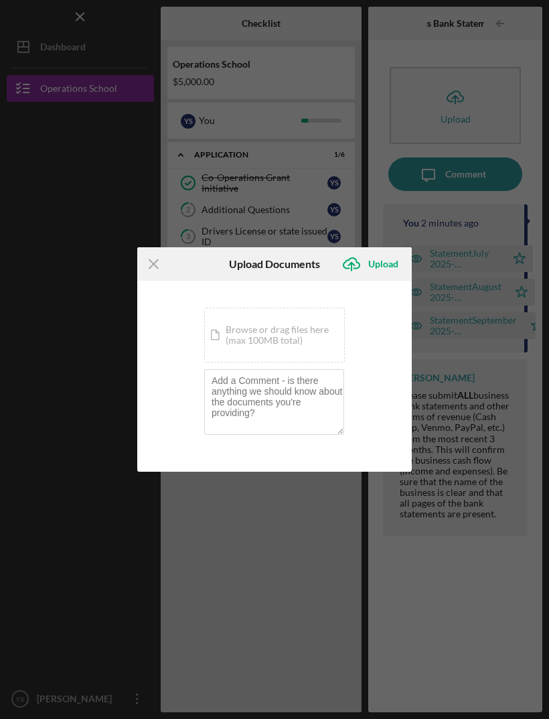
click at [152, 266] on line at bounding box center [153, 263] width 9 height 9
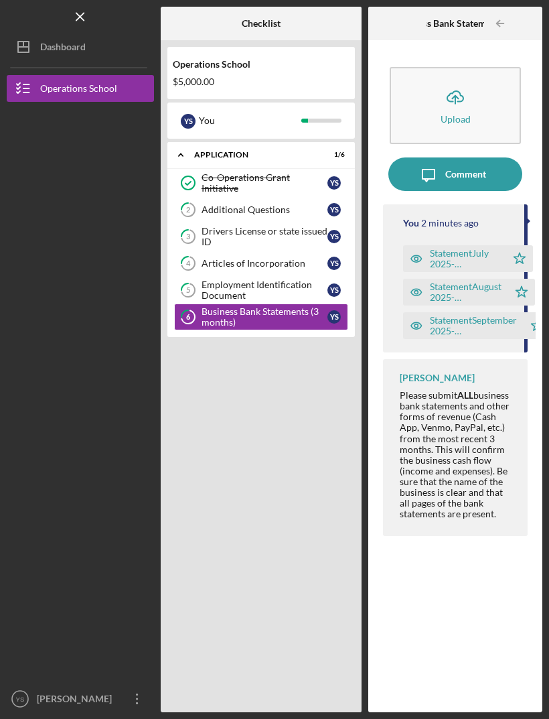
click at [138, 699] on icon "button" at bounding box center [137, 698] width 2 height 11
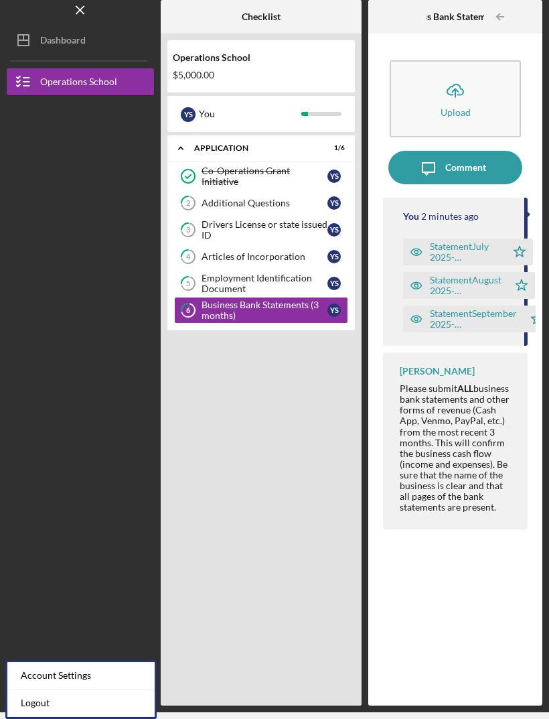
click at [46, 689] on link "Logout" at bounding box center [80, 702] width 147 height 27
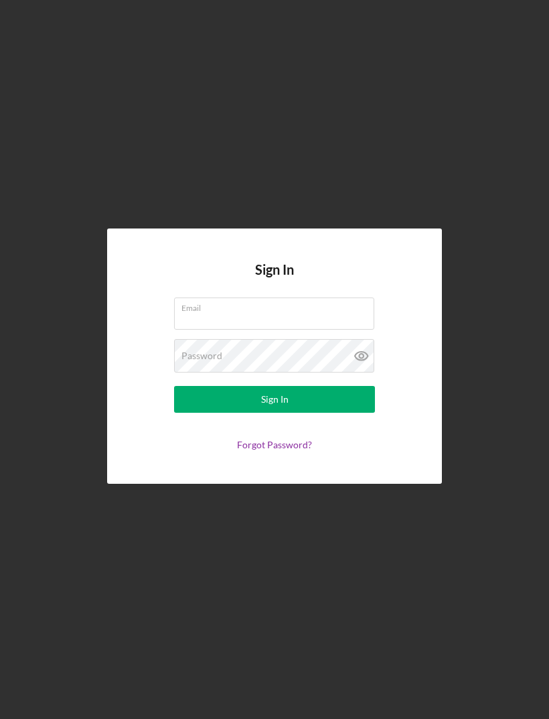
click at [302, 297] on div "Email" at bounding box center [274, 314] width 201 height 34
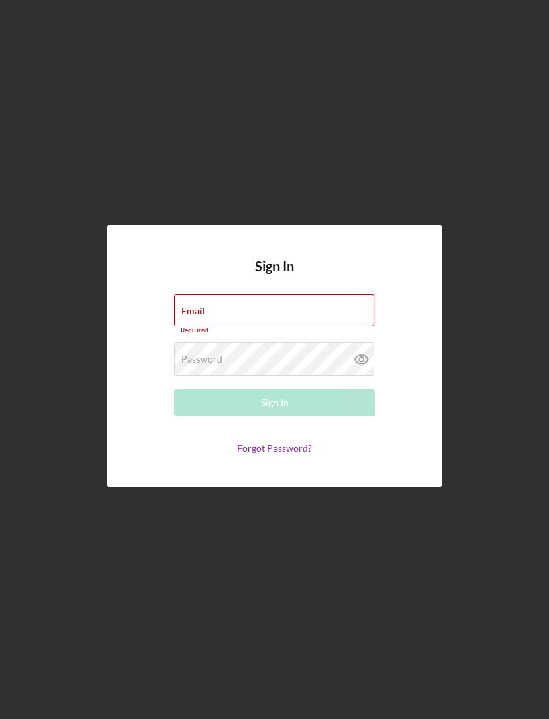
click at [318, 294] on div "Email Required" at bounding box center [274, 314] width 201 height 40
type input "carolynshope80@gmail.com"
click at [275, 389] on button "Sign In" at bounding box center [274, 402] width 201 height 27
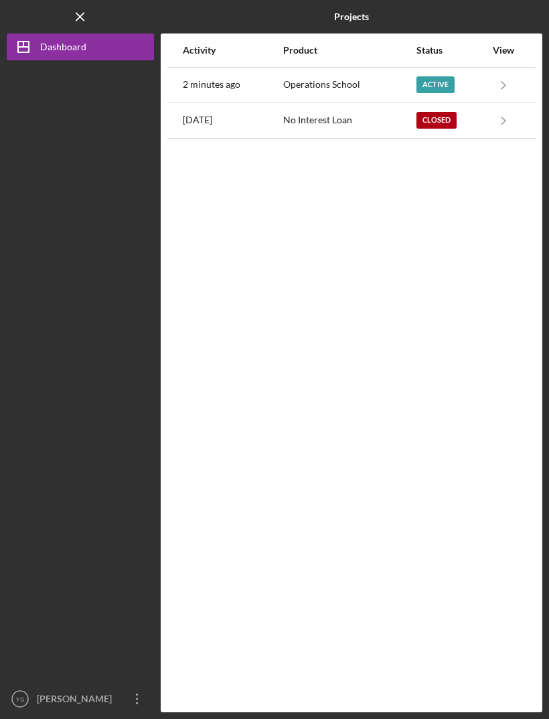
click at [517, 70] on icon "Icon/Navigate" at bounding box center [504, 85] width 30 height 30
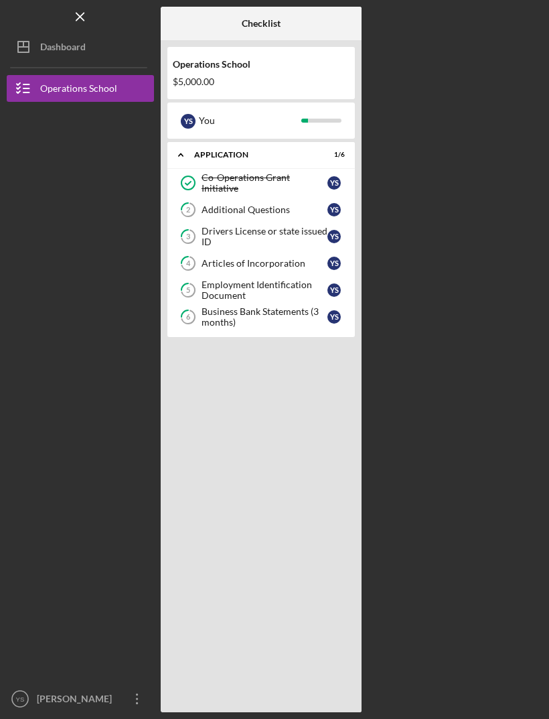
click at [226, 204] on div "Additional Questions" at bounding box center [265, 209] width 126 height 11
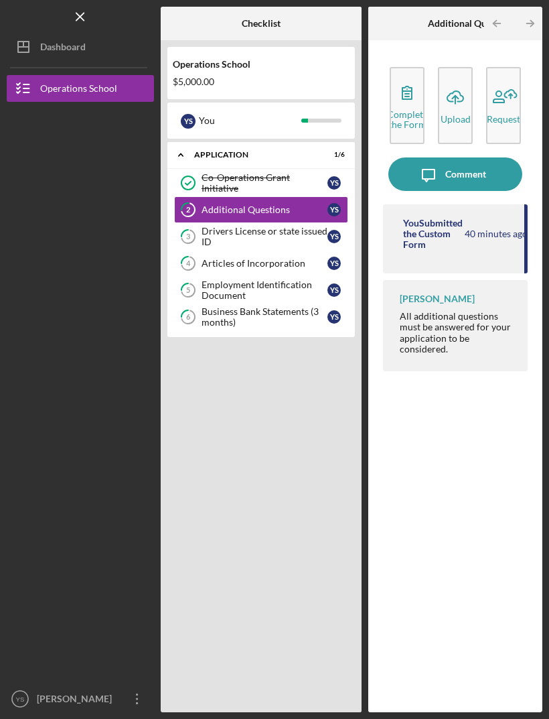
click at [519, 114] on div "Request" at bounding box center [504, 119] width 34 height 10
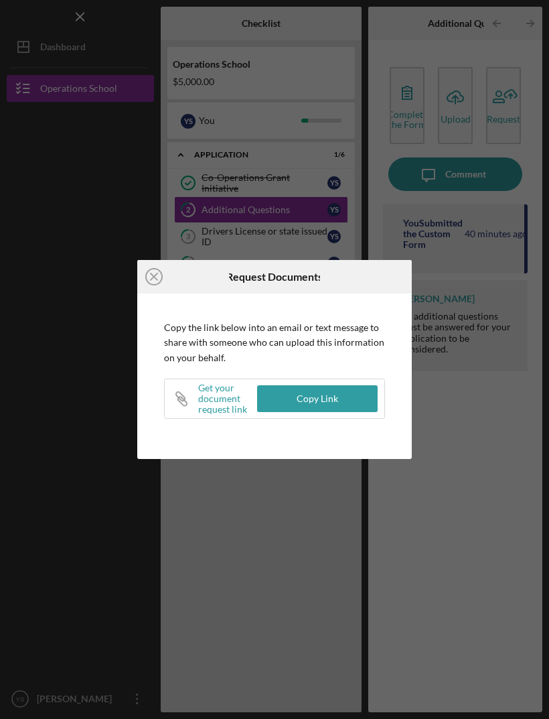
click at [151, 285] on icon "Icon/Close" at bounding box center [154, 277] width 34 height 34
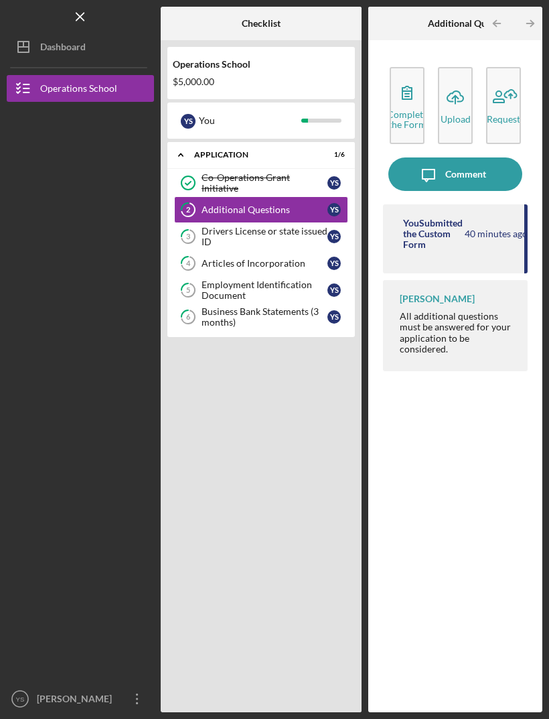
click at [42, 698] on div "[PERSON_NAME]" at bounding box center [77, 700] width 87 height 30
click at [112, 546] on div at bounding box center [80, 540] width 147 height 292
click at [113, 75] on div "Operations School" at bounding box center [78, 90] width 77 height 30
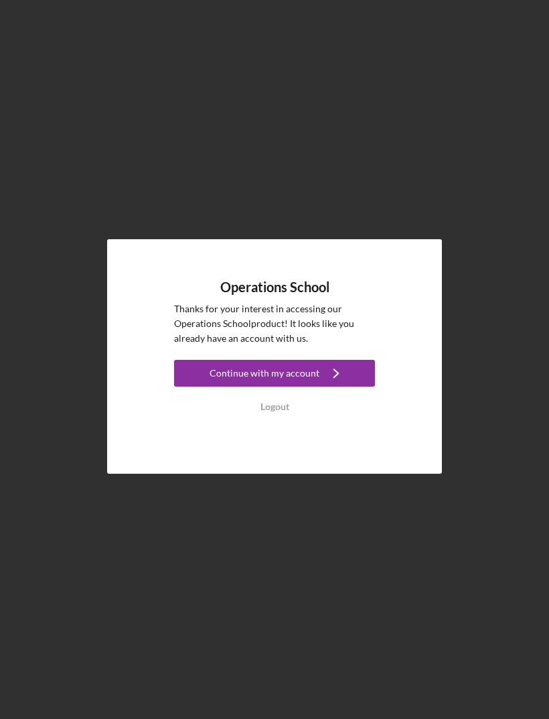
click at [334, 377] on polyline "button" at bounding box center [336, 373] width 5 height 8
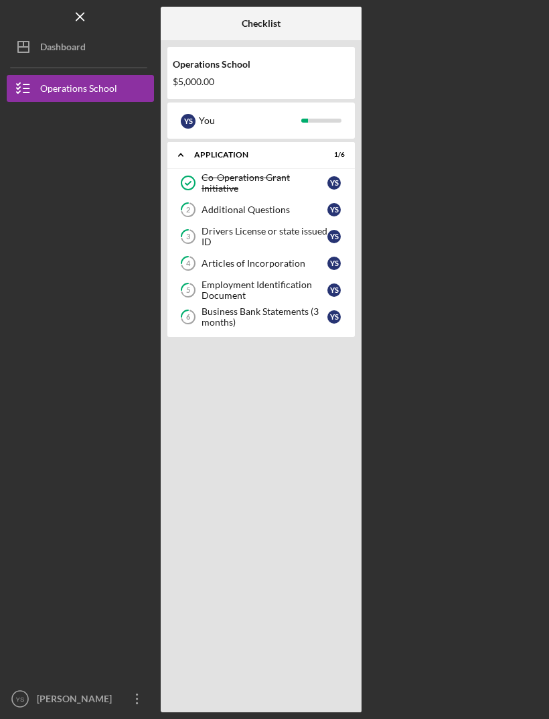
click at [74, 52] on div "Dashboard" at bounding box center [63, 49] width 46 height 30
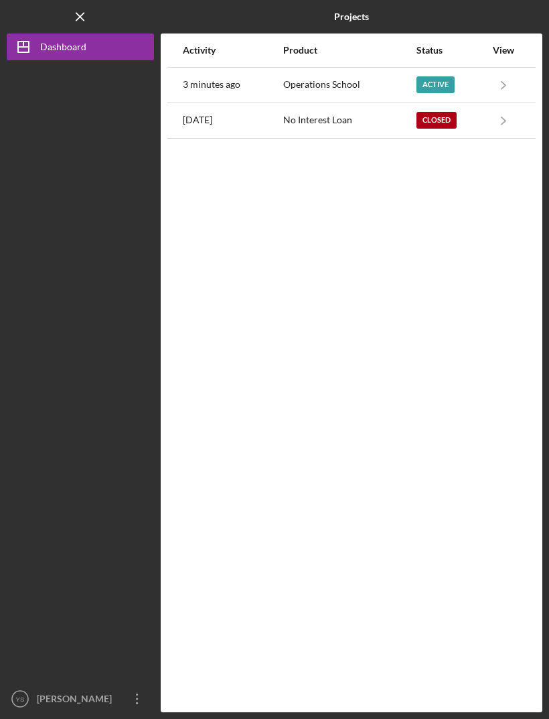
click at [511, 89] on icon "Icon/Navigate" at bounding box center [504, 85] width 30 height 30
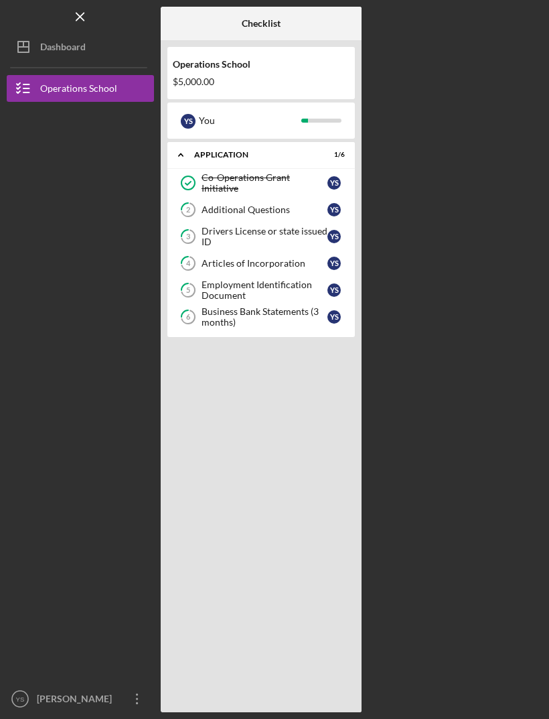
click at [78, 16] on icon "Icon/Menu Close" at bounding box center [81, 17] width 30 height 30
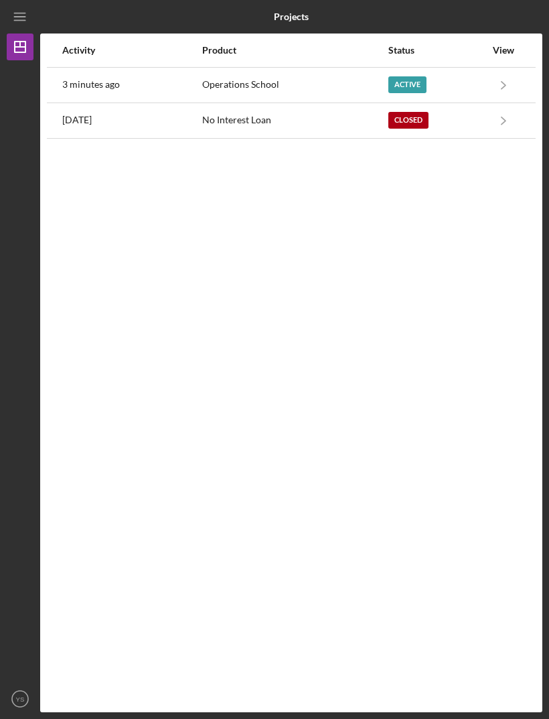
click at [28, 27] on icon "Icon/Menu" at bounding box center [20, 17] width 30 height 30
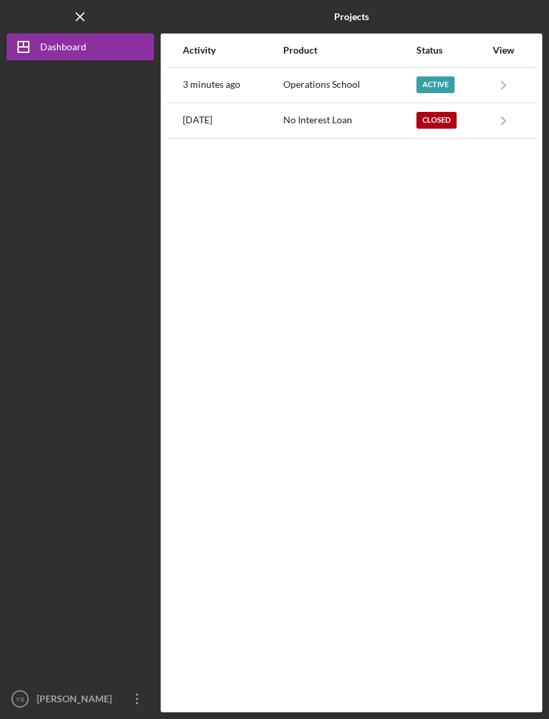
click at [78, 21] on icon "Icon/Menu Close" at bounding box center [81, 17] width 30 height 30
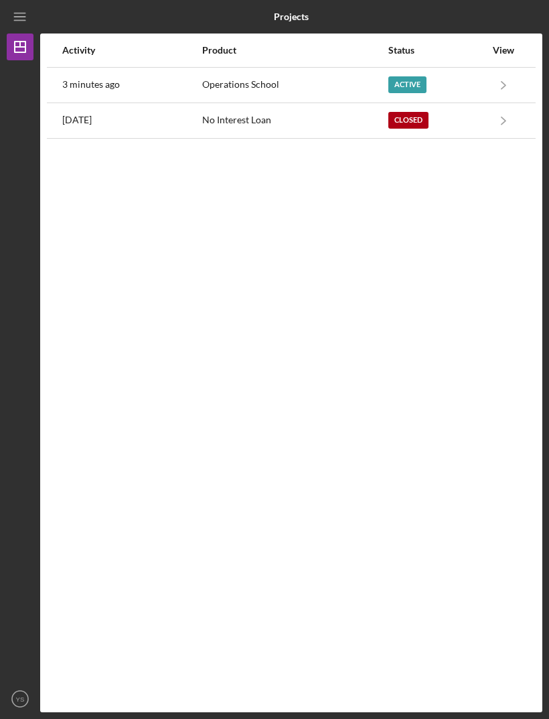
click at [26, 19] on icon "Icon/Menu" at bounding box center [20, 17] width 30 height 30
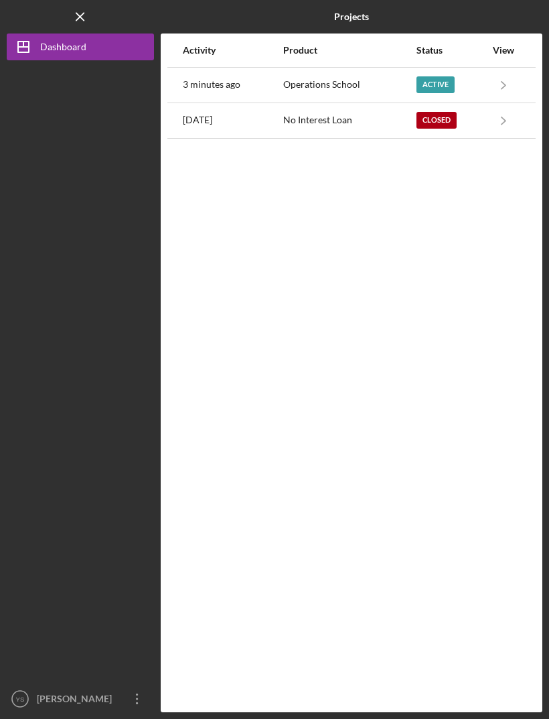
click at [84, 18] on icon "Icon/Menu Close" at bounding box center [81, 17] width 30 height 30
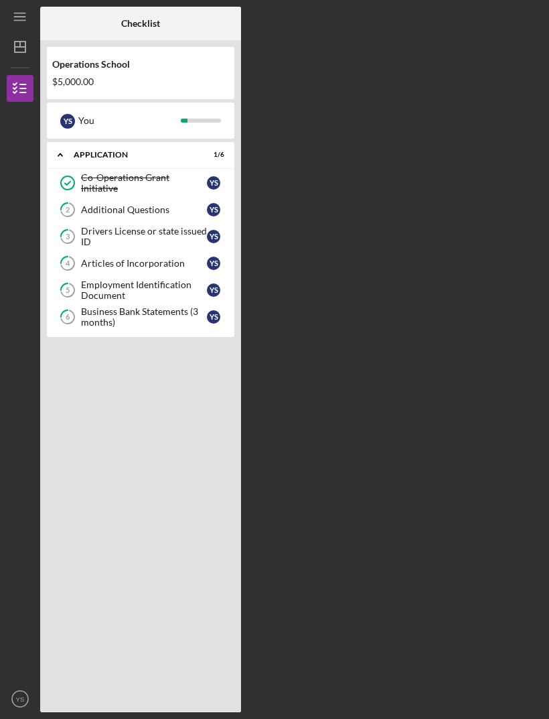
click at [197, 73] on div "Operations School $5,000.00" at bounding box center [141, 73] width 188 height 39
click at [181, 23] on div at bounding box center [207, 24] width 67 height 34
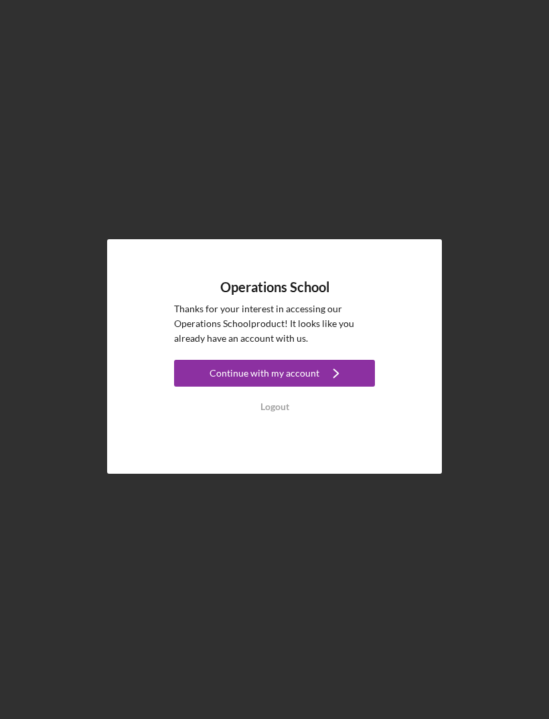
click at [283, 420] on div "Logout" at bounding box center [275, 406] width 29 height 27
